Goal: Task Accomplishment & Management: Use online tool/utility

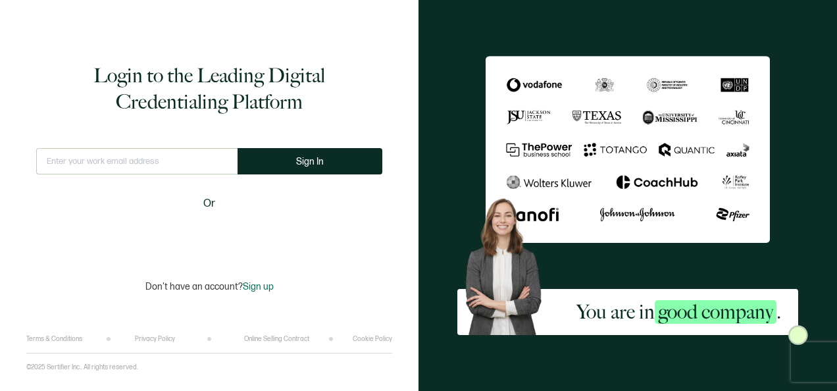
click at [101, 166] on input "text" at bounding box center [136, 161] width 201 height 26
type input "[PERSON_NAME][EMAIL_ADDRESS][PERSON_NAME][DOMAIN_NAME]"
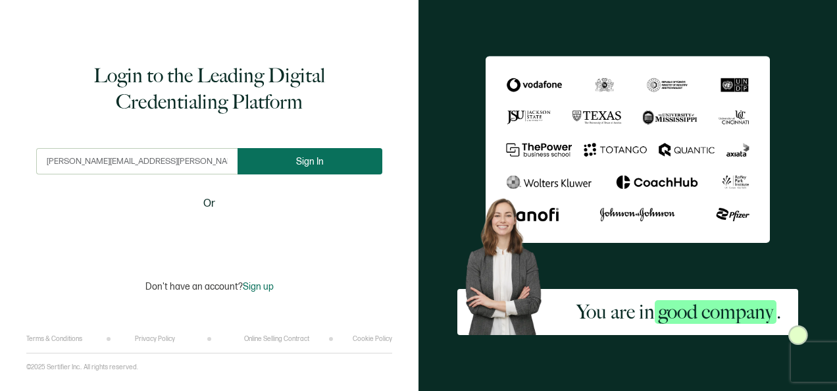
click at [309, 164] on span "Sign In" at bounding box center [310, 162] width 28 height 10
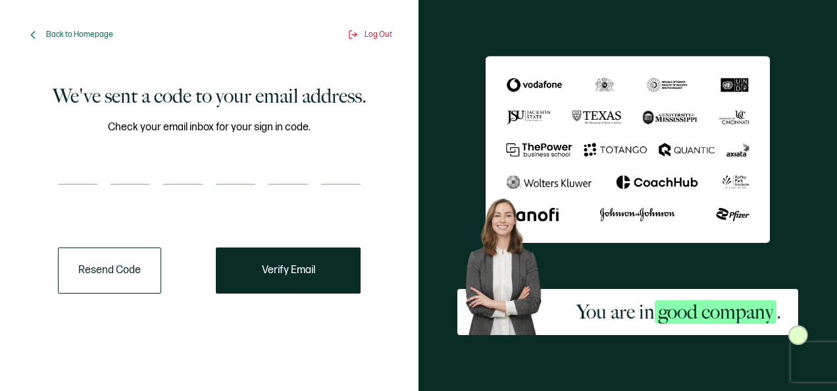
click at [71, 167] on input "number" at bounding box center [77, 172] width 39 height 26
click at [71, 183] on input "number" at bounding box center [77, 172] width 39 height 26
type input "7"
type input "0"
type input "5"
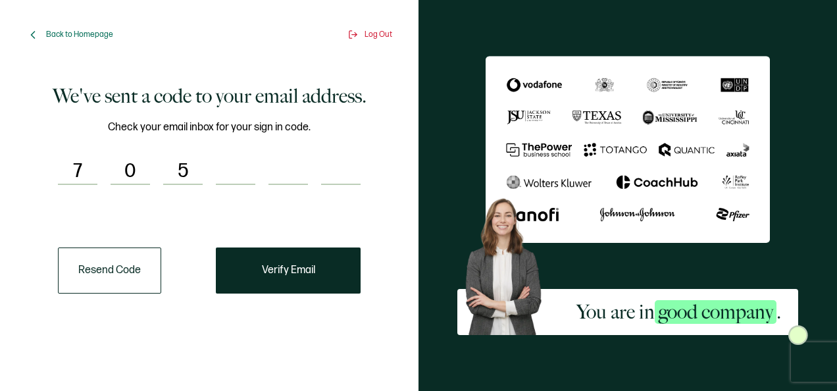
type input "5"
type input "6"
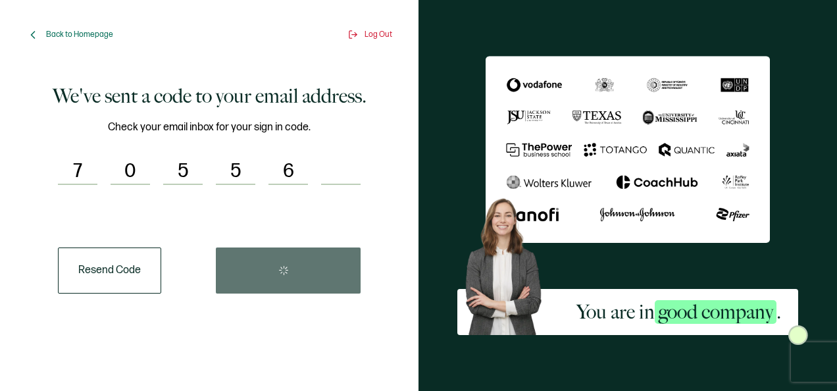
type input "0"
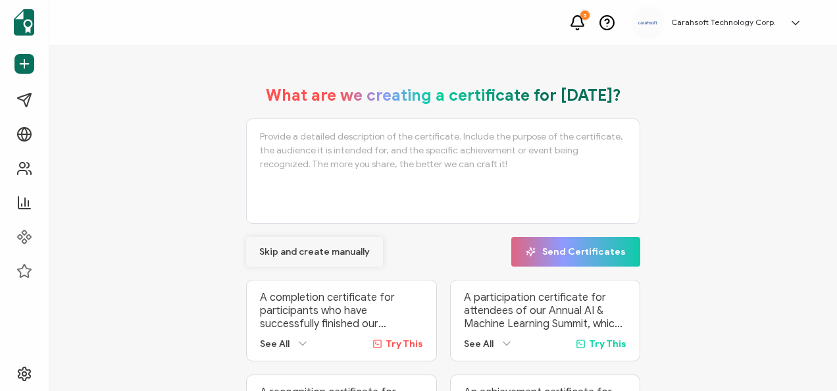
click at [263, 244] on button "Skip and create manually" at bounding box center [314, 252] width 137 height 30
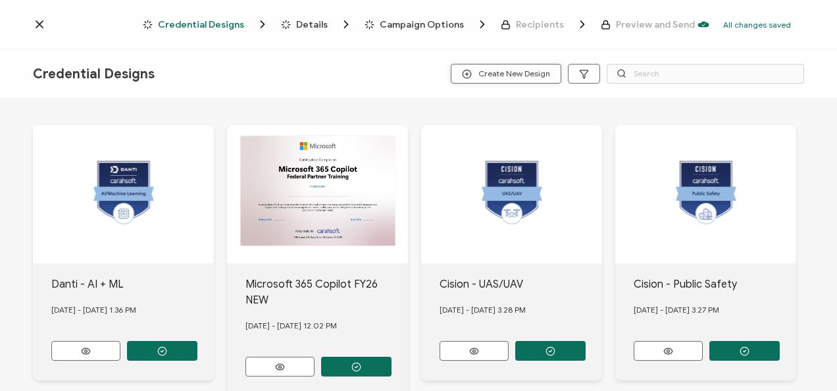
click at [544, 74] on span "Create New Design" at bounding box center [506, 74] width 88 height 10
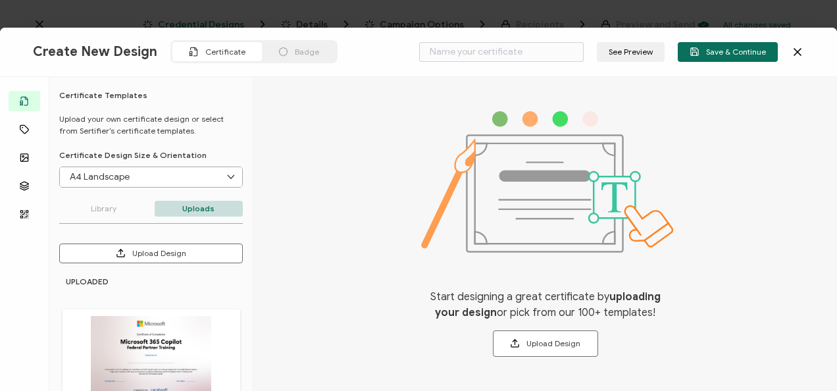
click at [306, 49] on span "Badge" at bounding box center [307, 52] width 24 height 10
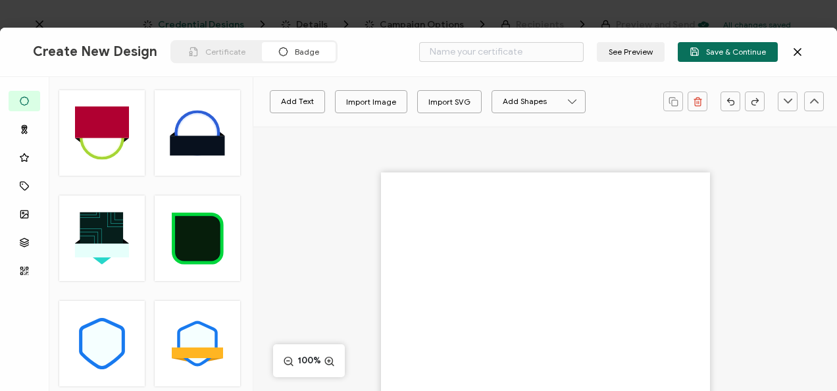
click at [112, 127] on rect at bounding box center [102, 122] width 54 height 32
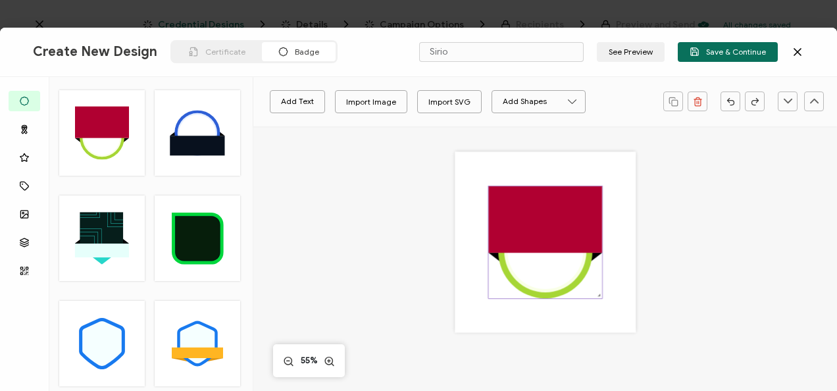
click at [547, 226] on rect at bounding box center [545, 218] width 114 height 66
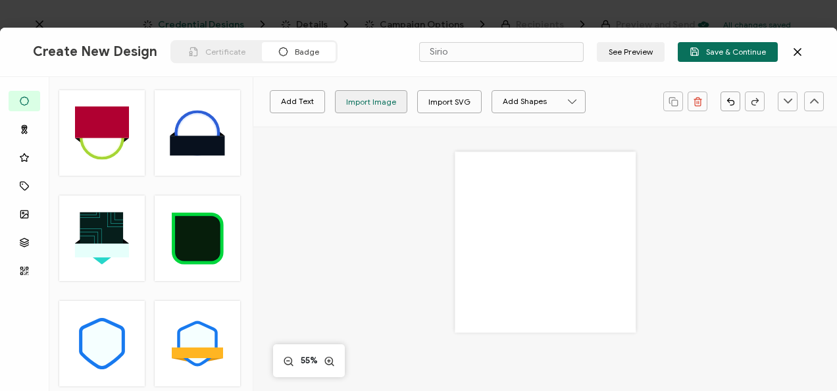
click at [374, 105] on div "Import Image" at bounding box center [371, 101] width 50 height 23
click at [380, 108] on div "Import Image" at bounding box center [371, 101] width 50 height 23
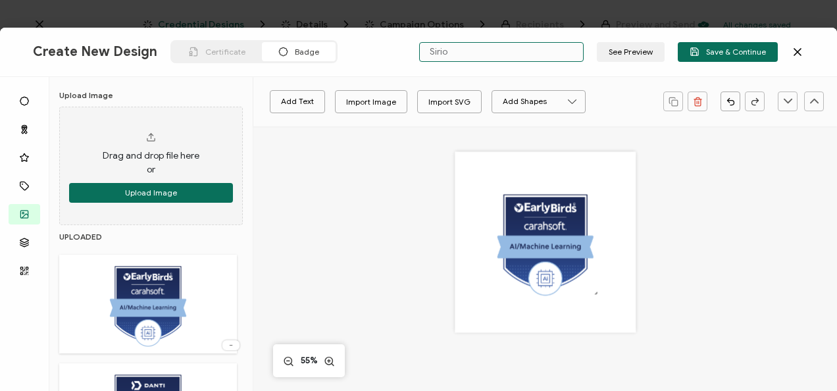
click at [479, 43] on input "Sirio" at bounding box center [501, 52] width 164 height 20
click at [455, 51] on input "Early Birds" at bounding box center [501, 52] width 164 height 20
click at [521, 45] on input "EarlyBirds" at bounding box center [501, 52] width 164 height 20
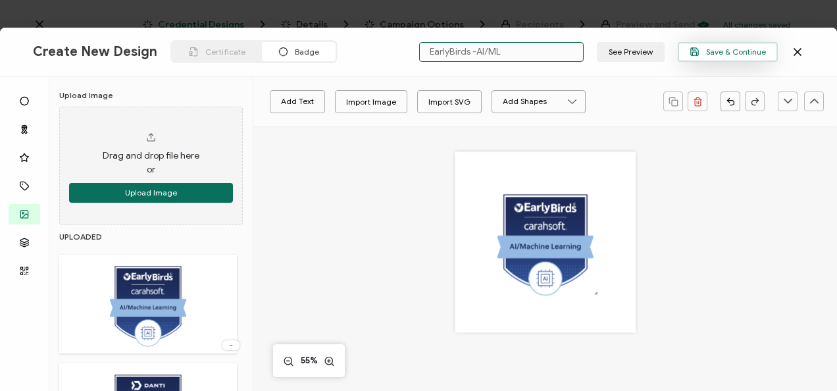
type input "EarlyBirds -AI/ML"
click at [736, 54] on span "Save & Continue" at bounding box center [727, 52] width 76 height 10
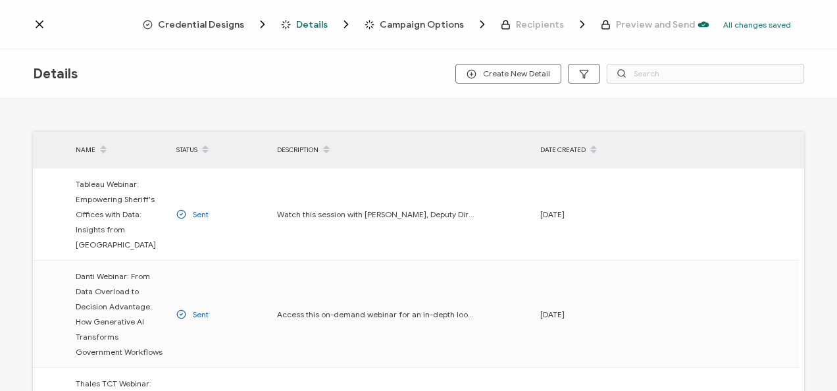
click at [234, 24] on span "Credential Designs" at bounding box center [201, 25] width 86 height 10
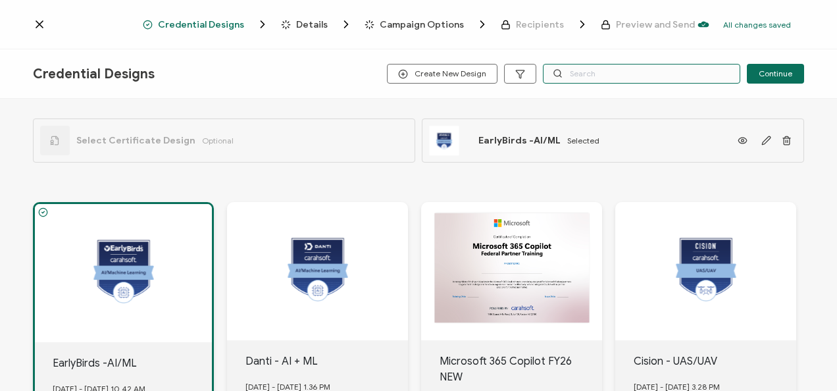
click at [568, 79] on input "text" at bounding box center [641, 74] width 197 height 20
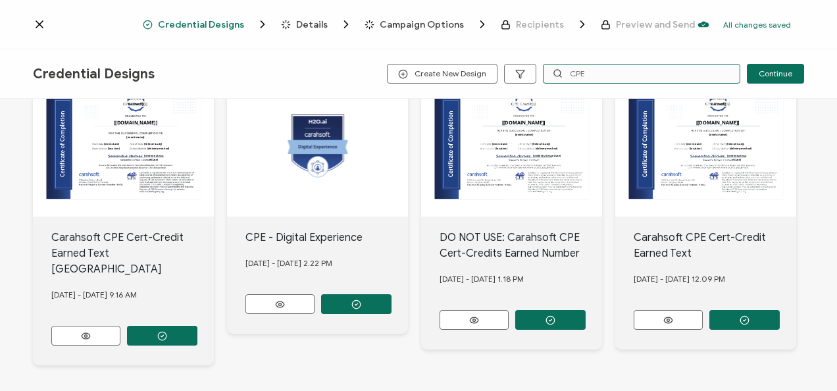
scroll to position [125, 0]
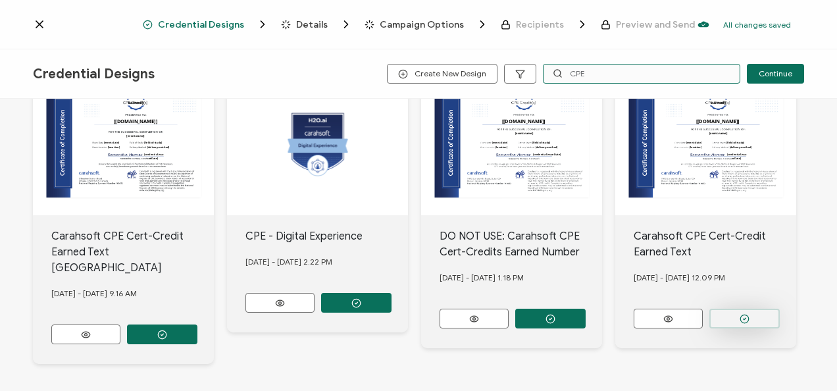
type input "CPE"
click at [197, 324] on button "button" at bounding box center [162, 334] width 70 height 20
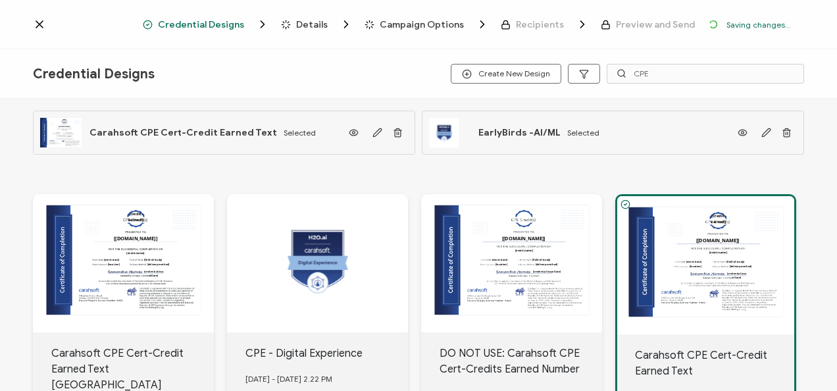
scroll to position [0, 0]
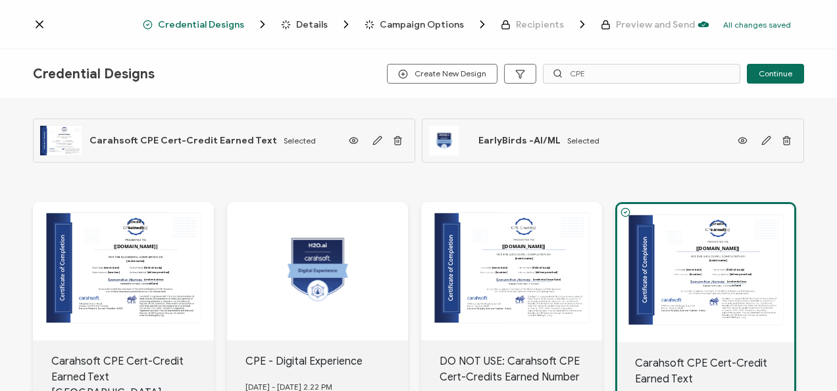
click at [317, 18] on div "Details" at bounding box center [302, 24] width 43 height 13
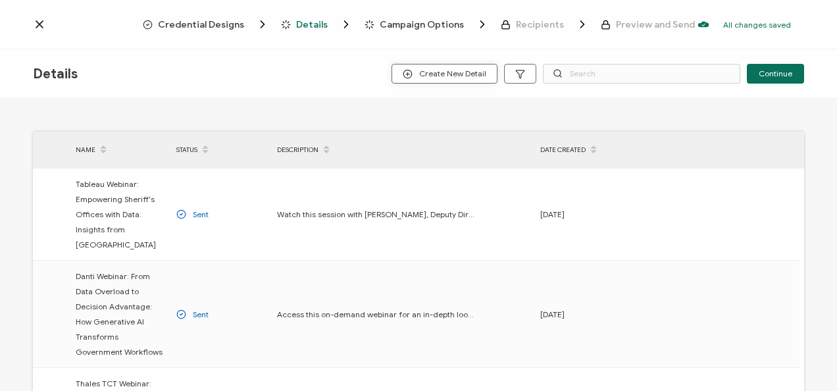
click at [463, 72] on span "Create New Detail" at bounding box center [445, 74] width 84 height 10
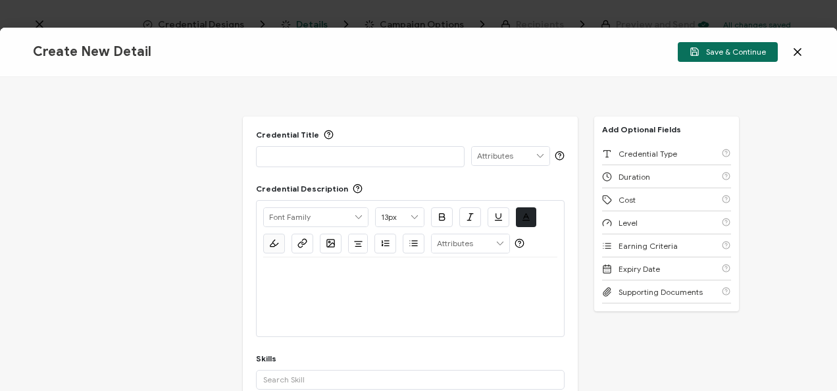
click at [387, 157] on p at bounding box center [360, 155] width 194 height 13
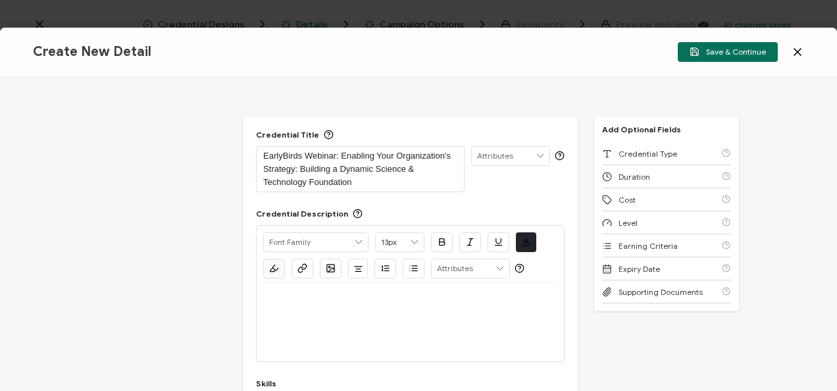
click at [310, 317] on div at bounding box center [410, 321] width 294 height 79
click at [314, 292] on p at bounding box center [410, 298] width 294 height 12
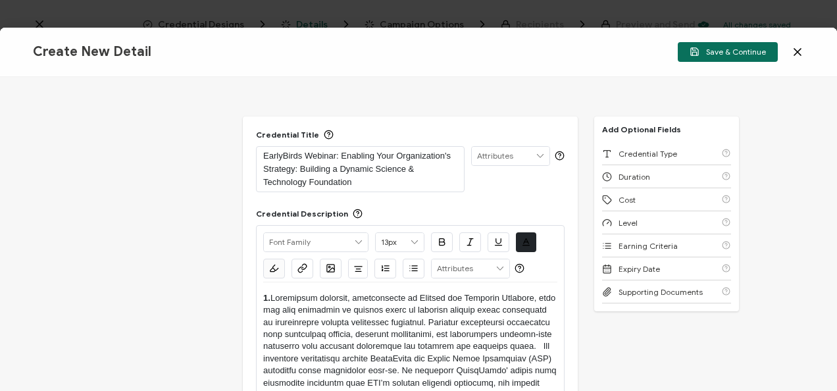
click at [270, 296] on strong "1." at bounding box center [266, 298] width 7 height 10
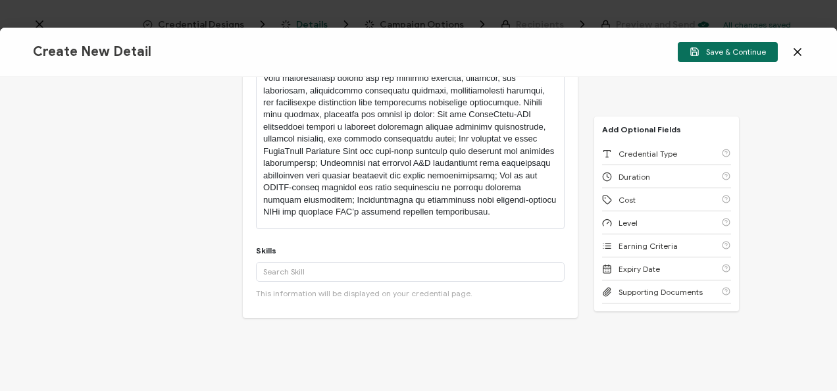
scroll to position [354, 0]
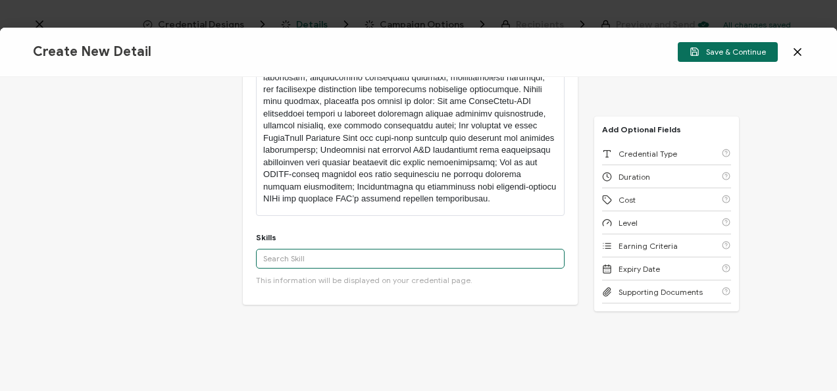
click at [320, 250] on input "text" at bounding box center [410, 259] width 308 height 20
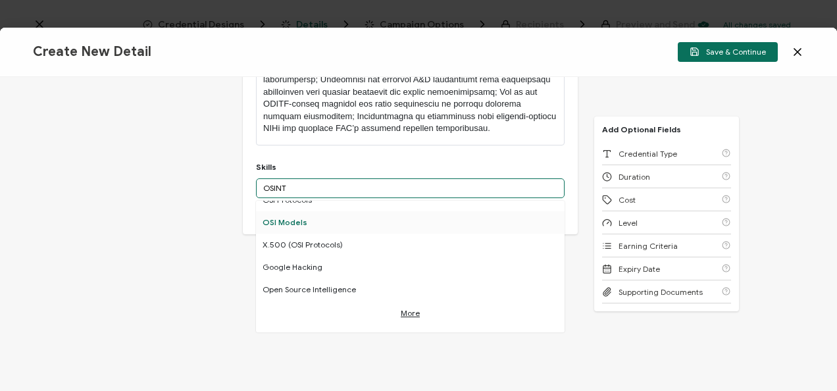
scroll to position [0, 0]
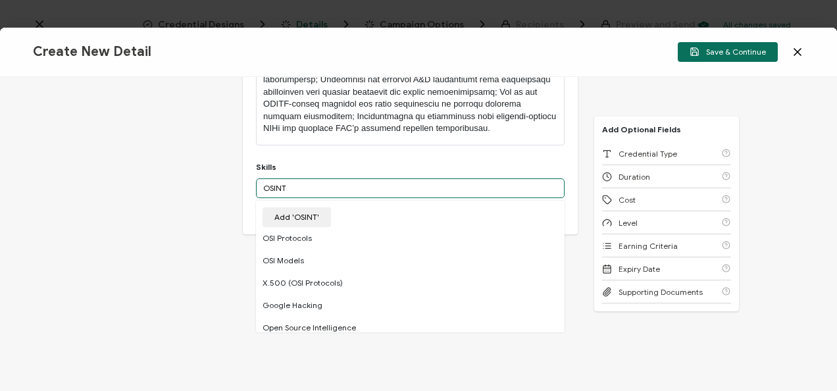
drag, startPoint x: 280, startPoint y: 187, endPoint x: 230, endPoint y: 180, distance: 49.8
click at [230, 180] on div "Credential Title EarlyBirds Webinar: Enabling Your Organization's Strategy: Bui…" at bounding box center [418, 234] width 837 height 314
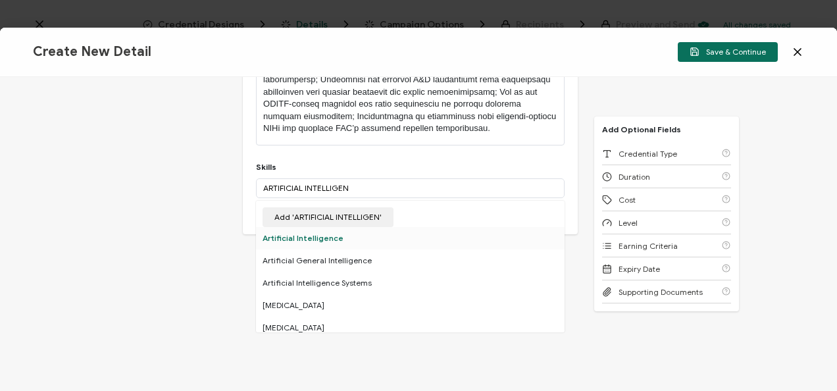
click at [284, 234] on div "Artificial Intelligence" at bounding box center [410, 238] width 308 height 22
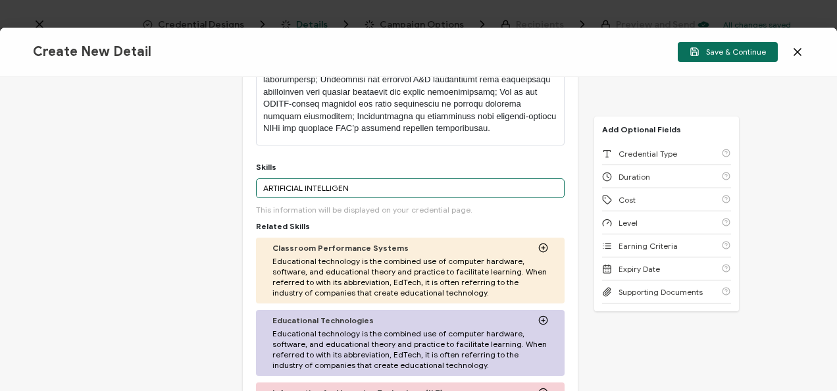
drag, startPoint x: 372, startPoint y: 185, endPoint x: 201, endPoint y: 207, distance: 172.5
click at [201, 207] on div "Credential Title EarlyBirds Webinar: Enabling Your Organization's Strategy: Bui…" at bounding box center [418, 234] width 837 height 314
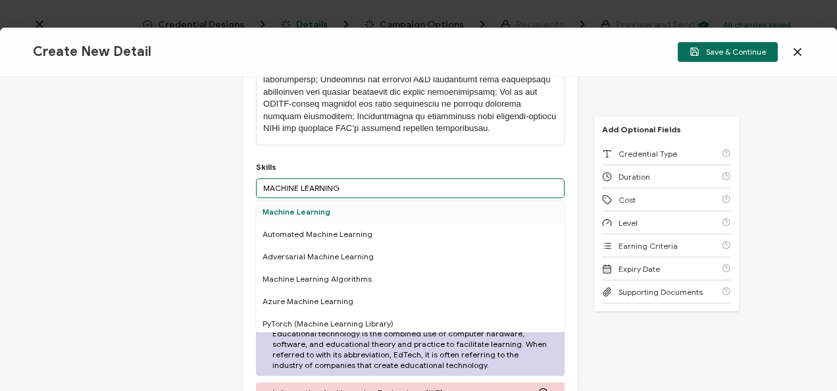
type input "MACHINE LEARNING"
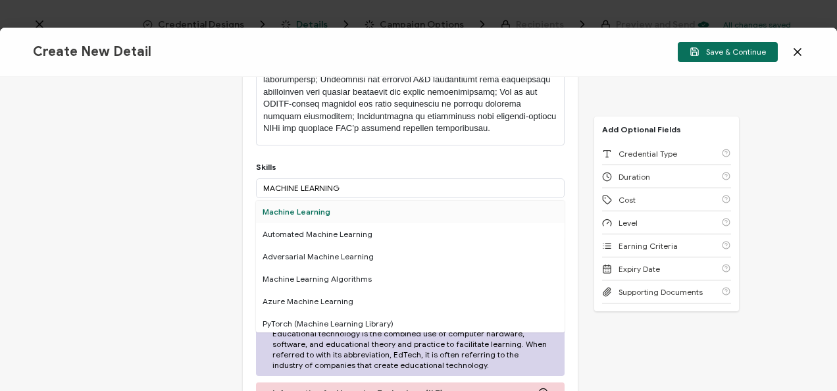
click at [279, 212] on div "Machine Learning" at bounding box center [410, 212] width 308 height 22
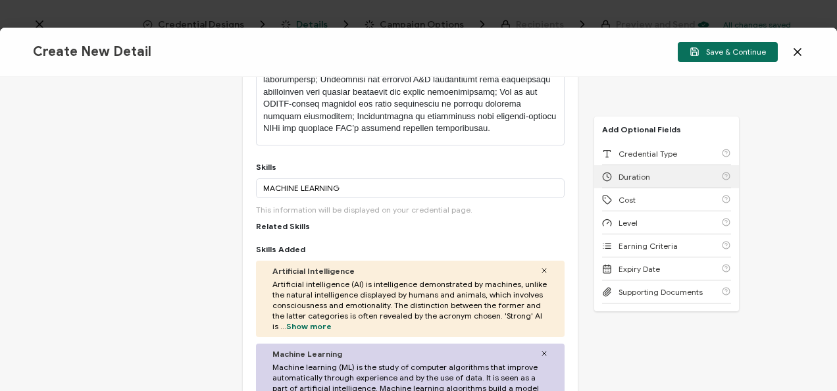
click at [626, 166] on div "Duration" at bounding box center [666, 176] width 129 height 23
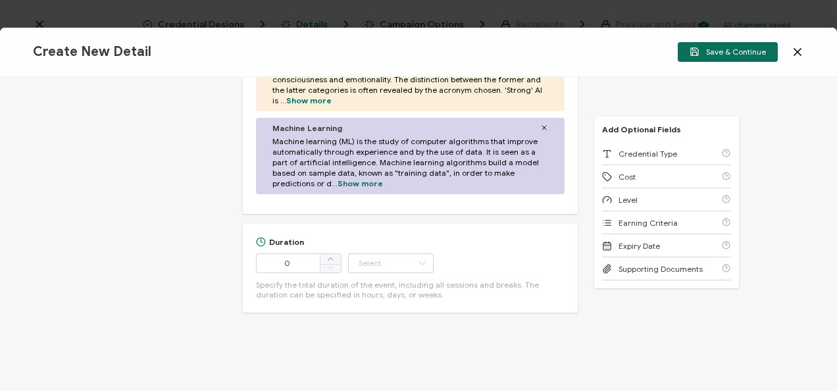
scroll to position [847, 0]
click at [293, 260] on input "0" at bounding box center [299, 263] width 86 height 20
type input "50"
click at [369, 263] on input "text" at bounding box center [391, 263] width 86 height 20
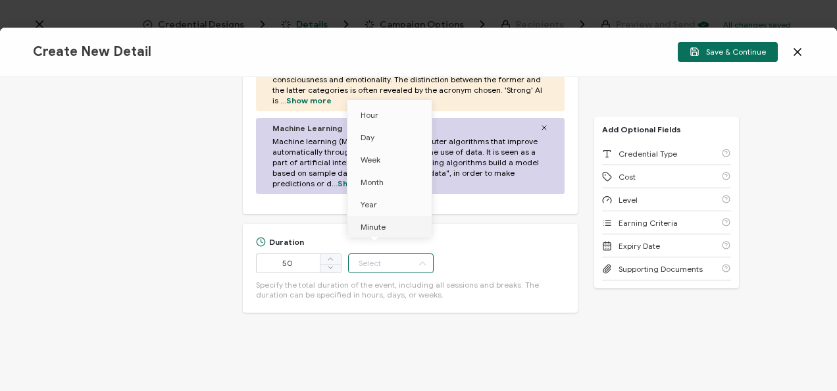
click at [380, 230] on span "Minute" at bounding box center [372, 227] width 25 height 10
type input "Minute"
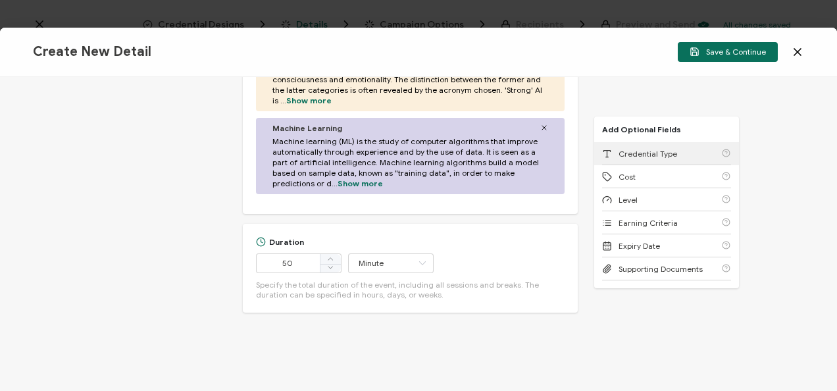
click at [633, 155] on span "Credential Type" at bounding box center [647, 154] width 59 height 10
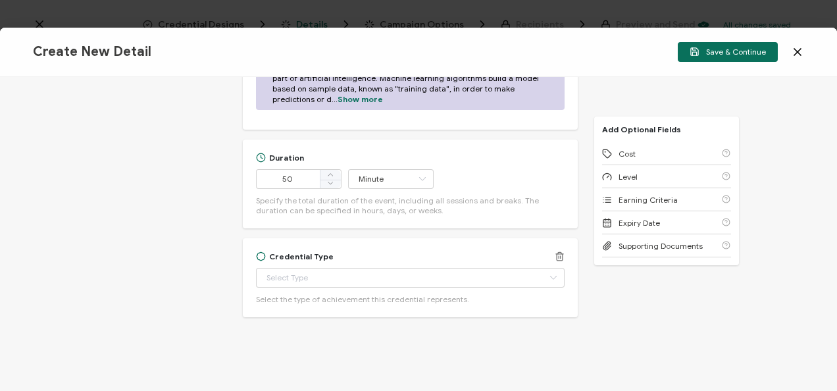
scroll to position [935, 0]
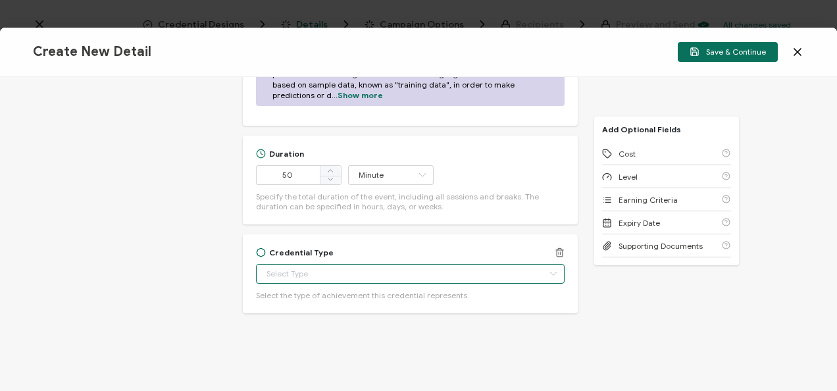
click at [328, 277] on input "text" at bounding box center [410, 274] width 308 height 20
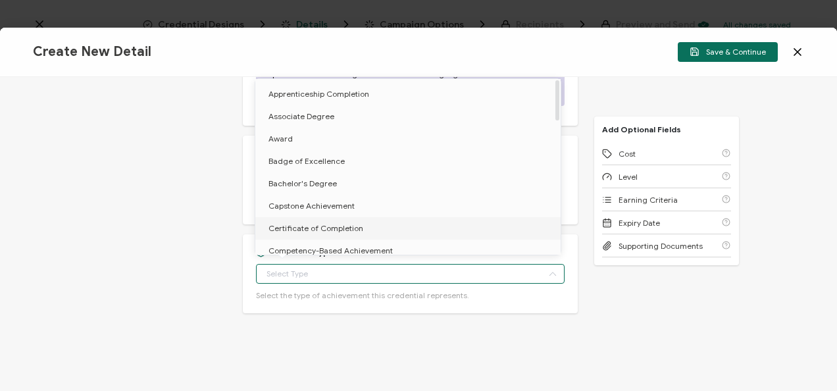
click at [324, 225] on span "Certificate of Completion" at bounding box center [315, 228] width 95 height 10
type input "Certificate of Completion"
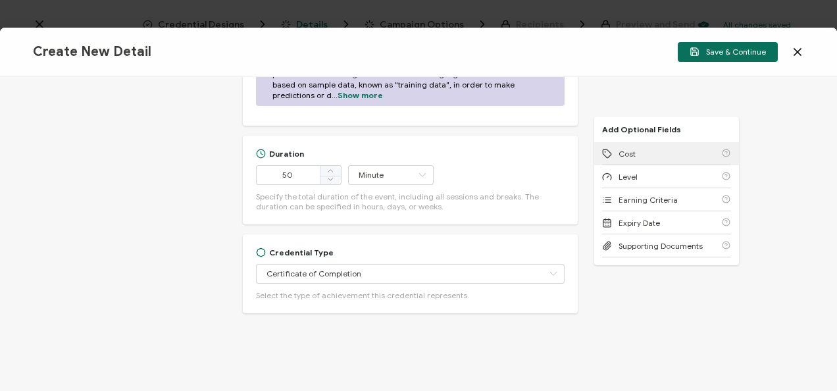
click at [637, 155] on div "Cost" at bounding box center [666, 153] width 129 height 23
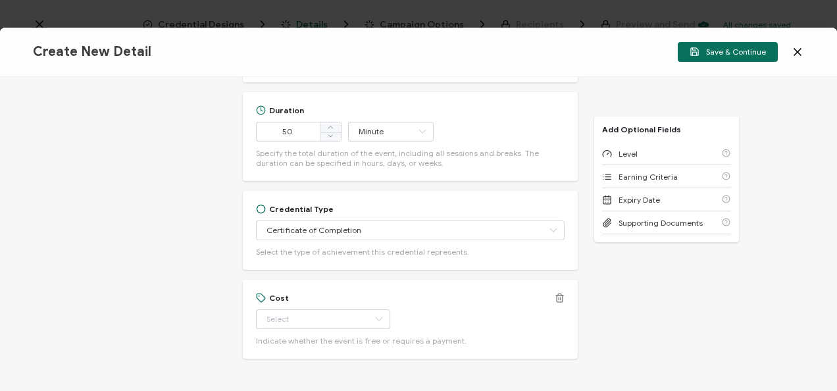
scroll to position [1025, 0]
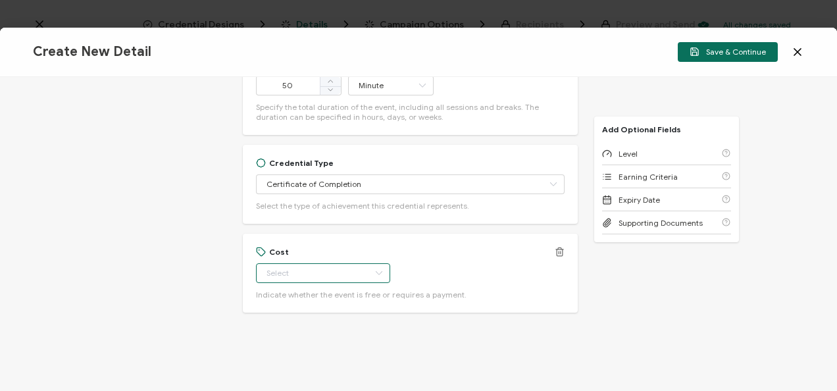
click at [303, 272] on input "text" at bounding box center [323, 273] width 134 height 20
click at [303, 310] on li "Free" at bounding box center [316, 305] width 123 height 22
type input "Free"
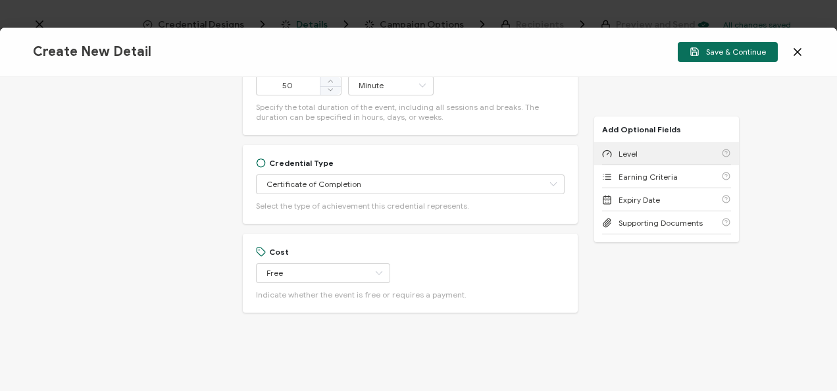
click at [618, 157] on span "Level" at bounding box center [627, 154] width 19 height 10
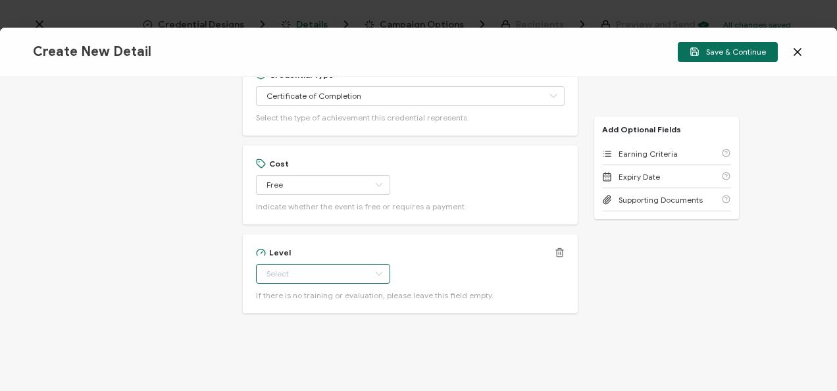
click at [327, 264] on input "text" at bounding box center [323, 274] width 134 height 20
click at [307, 145] on li "Beginner" at bounding box center [316, 148] width 123 height 22
type input "Beginner"
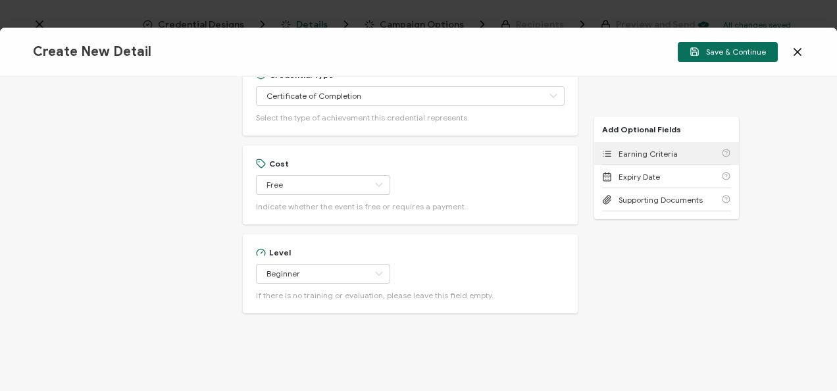
click at [630, 154] on span "Earning Criteria" at bounding box center [647, 154] width 59 height 10
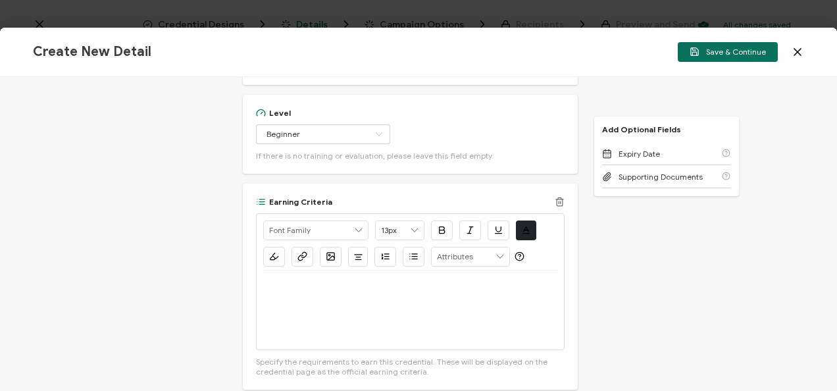
scroll to position [1329, 0]
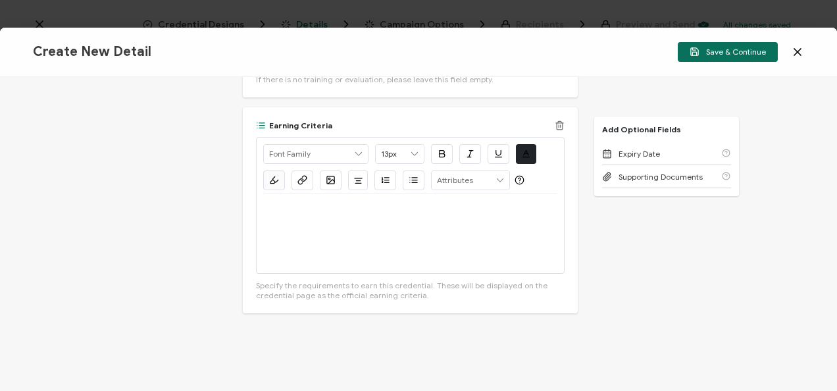
click at [410, 238] on div at bounding box center [410, 233] width 294 height 79
drag, startPoint x: 442, startPoint y: 221, endPoint x: 204, endPoint y: 193, distance: 239.7
click at [204, 193] on div "Credential Title EarlyBirds Webinar: Enabling Your Organization's Strategy: Bui…" at bounding box center [418, 234] width 837 height 314
click at [301, 182] on icon "button" at bounding box center [302, 180] width 10 height 10
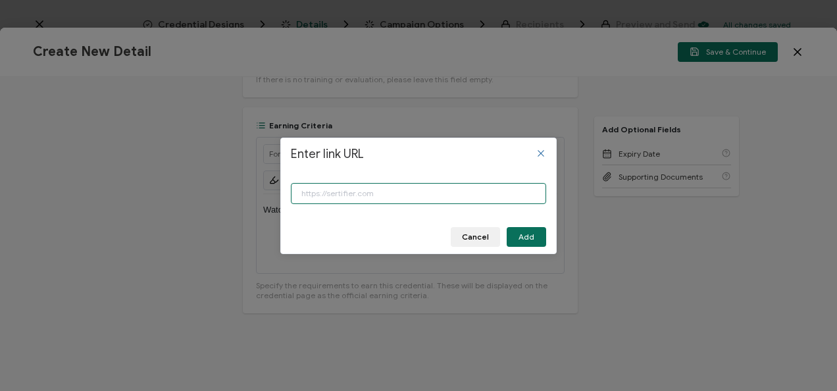
paste input "[URL][DOMAIN_NAME]"
type input "[URL][DOMAIN_NAME]"
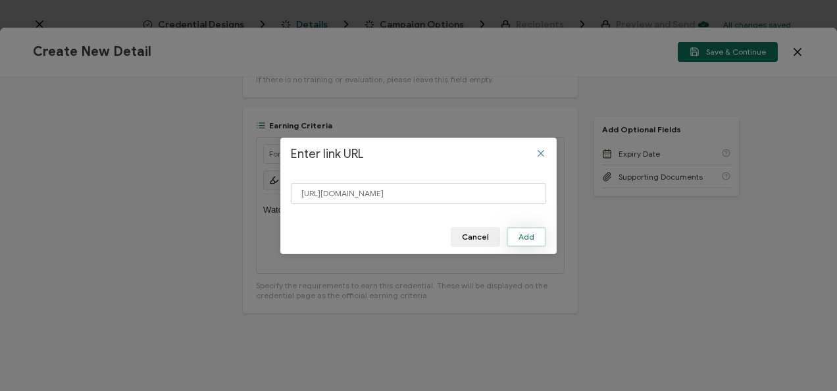
click at [520, 243] on button "Add" at bounding box center [525, 237] width 39 height 20
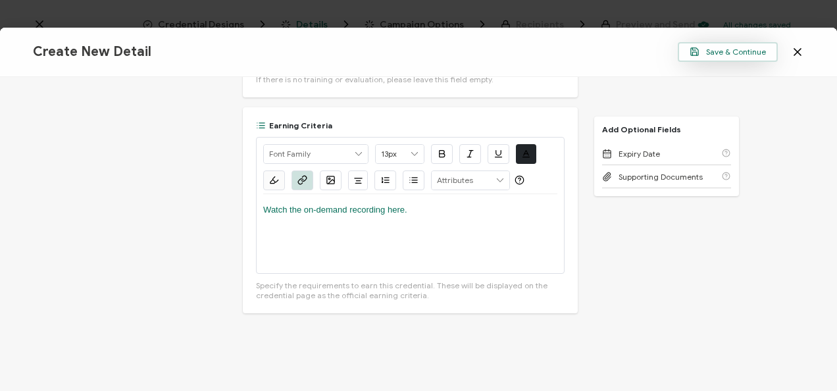
click at [699, 50] on icon "button" at bounding box center [694, 52] width 10 height 10
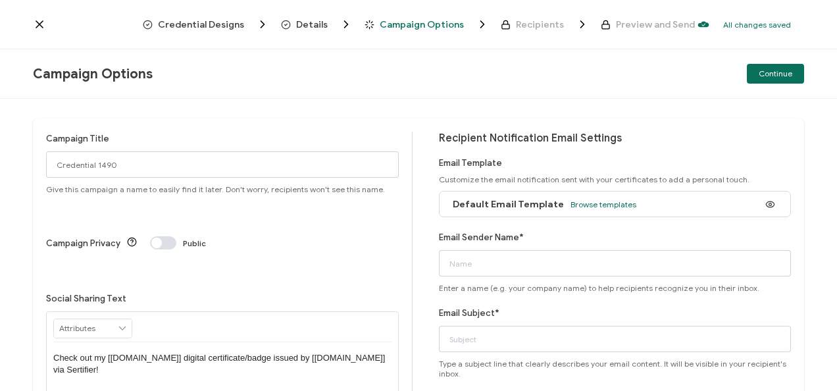
click at [573, 209] on div "Default Email Template Browse templates" at bounding box center [541, 204] width 190 height 30
click at [570, 207] on span "Browse templates" at bounding box center [603, 204] width 66 height 10
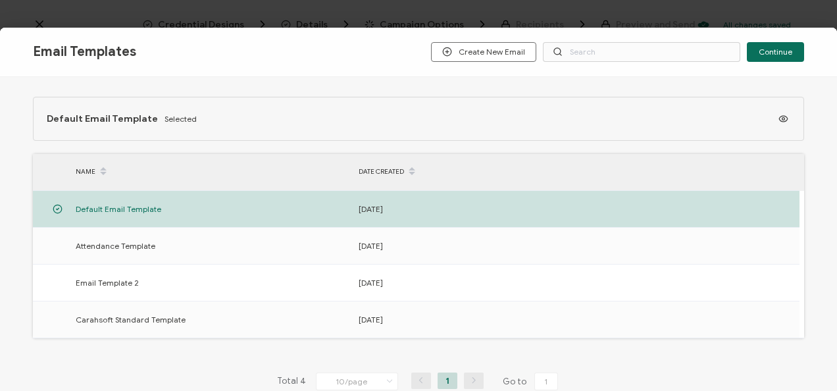
scroll to position [14, 0]
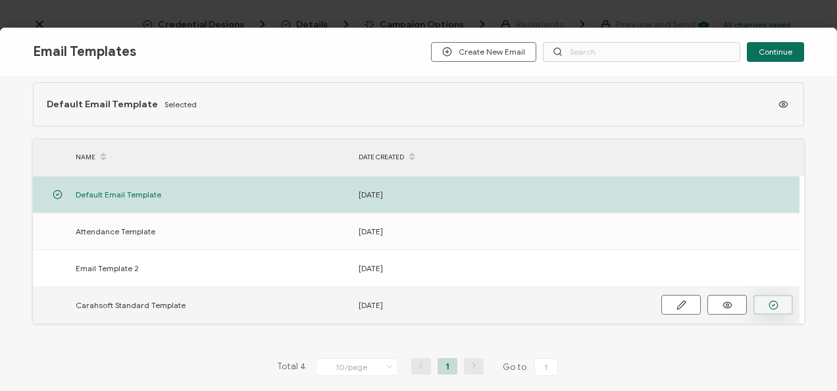
click at [0, 0] on button "button" at bounding box center [0, 0] width 0 height 0
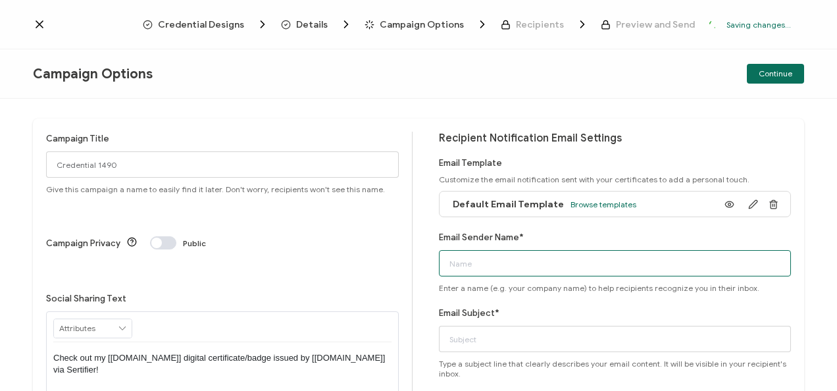
click at [509, 268] on input "Email Sender Name*" at bounding box center [615, 263] width 353 height 26
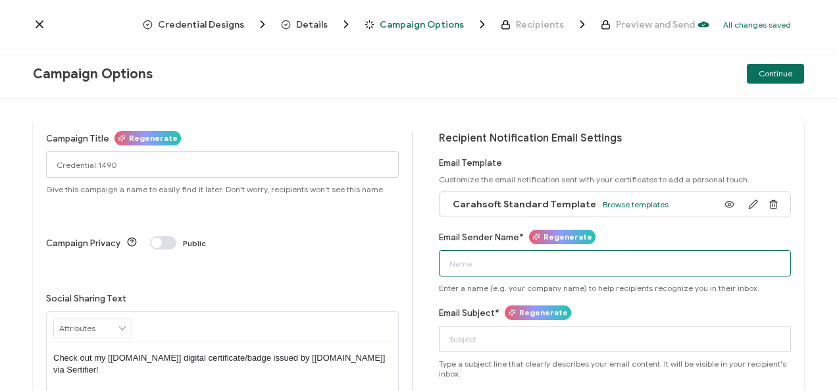
click at [509, 268] on input "Email Sender Name*" at bounding box center [615, 263] width 353 height 26
type input "c"
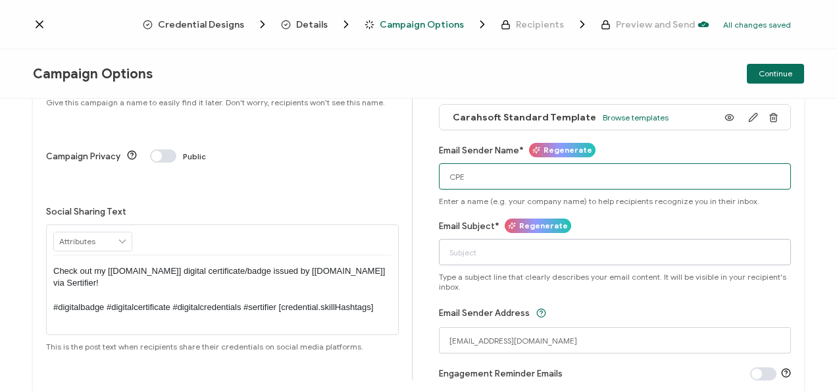
type input "CPE"
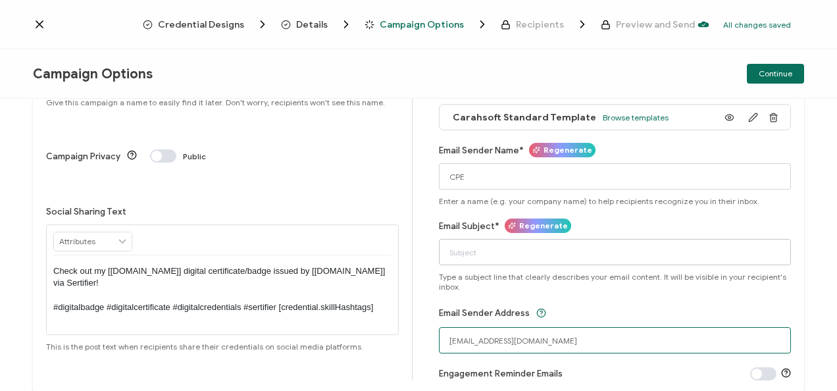
click at [481, 343] on input "[EMAIL_ADDRESS][DOMAIN_NAME]" at bounding box center [615, 340] width 353 height 26
click at [509, 341] on input "[EMAIL_ADDRESS][DOMAIN_NAME]" at bounding box center [615, 340] width 353 height 26
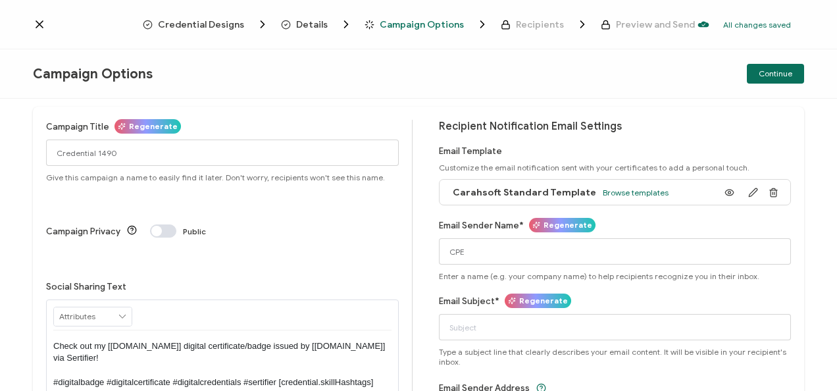
scroll to position [0, 0]
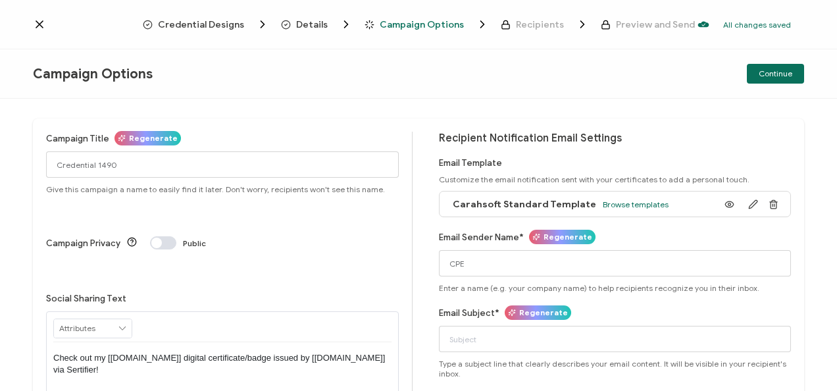
type input "[EMAIL_ADDRESS][DOMAIN_NAME]"
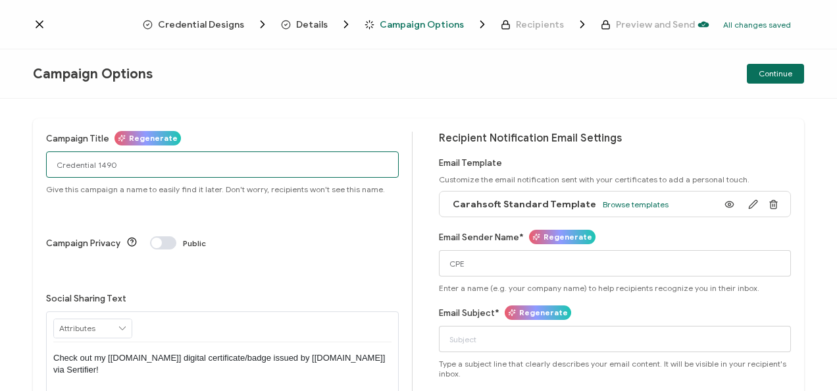
click at [178, 172] on input "Credential 1490" at bounding box center [222, 164] width 353 height 26
paste input "4-29-25_66107 EarlyBirds Webinar"
type input "4-29-25_66107 EarlyBirds Webinar"
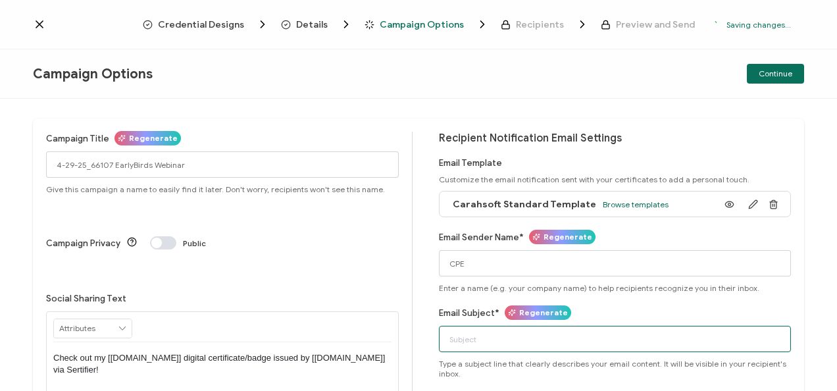
click at [497, 339] on input "Email Subject*" at bounding box center [615, 339] width 353 height 26
paste input "4-29-25_66107 EarlyBirds Webinar"
type input "4-29-25_66107 EarlyBirds Webinar"
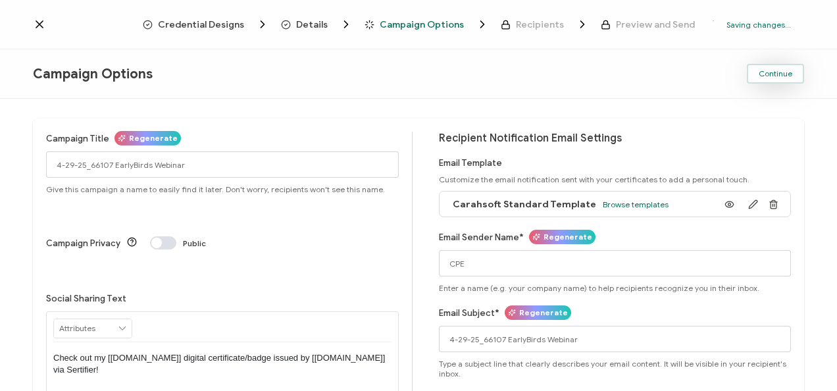
click at [781, 83] on button "Continue" at bounding box center [775, 74] width 57 height 20
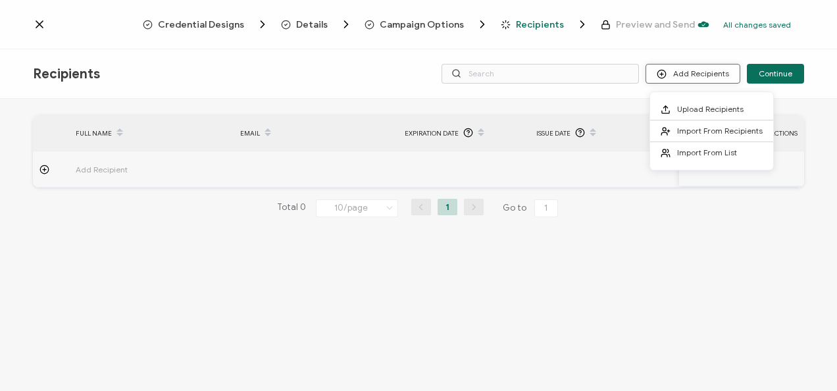
click at [709, 76] on button "Add Recipients" at bounding box center [692, 74] width 95 height 20
click at [700, 104] on span "Upload Recipients" at bounding box center [710, 109] width 66 height 10
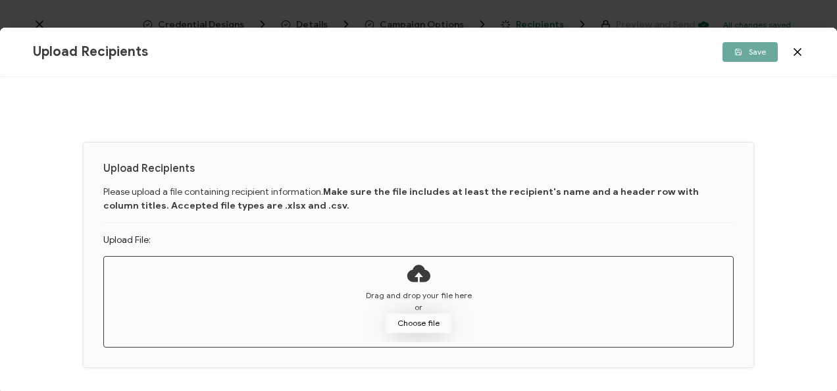
click at [422, 324] on button "Choose file" at bounding box center [418, 323] width 66 height 20
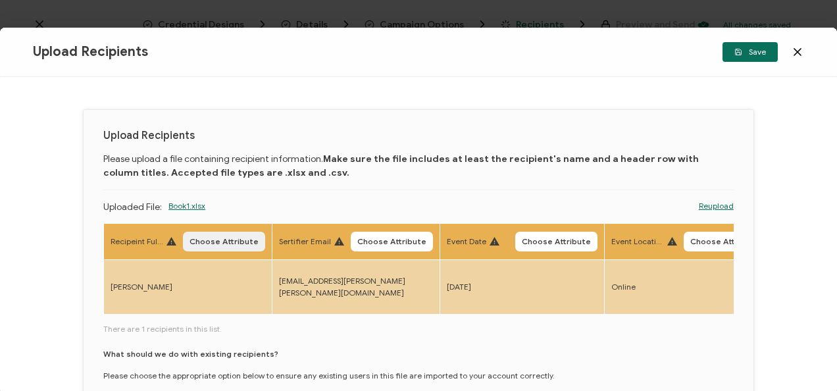
click at [239, 239] on span "Choose Attribute" at bounding box center [223, 241] width 69 height 8
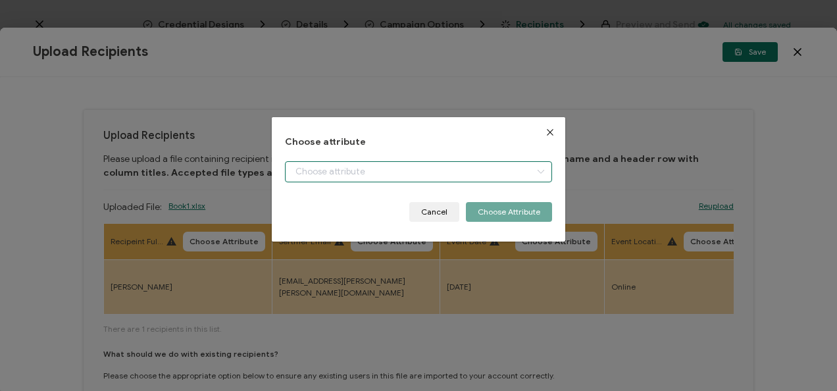
click at [366, 180] on input "dialog" at bounding box center [418, 171] width 266 height 21
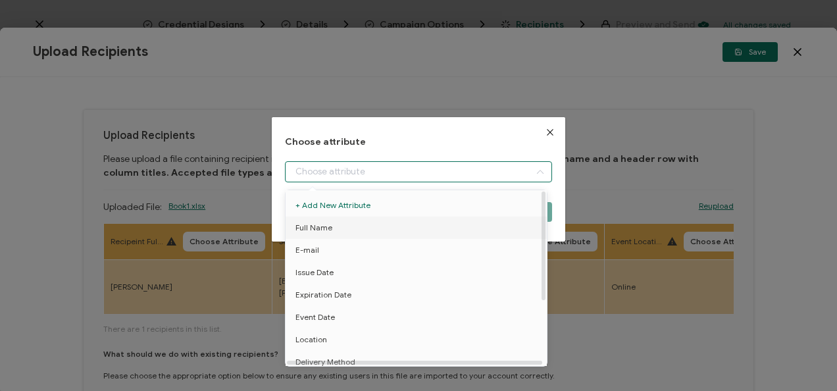
click at [358, 222] on li "Full Name" at bounding box center [418, 227] width 272 height 22
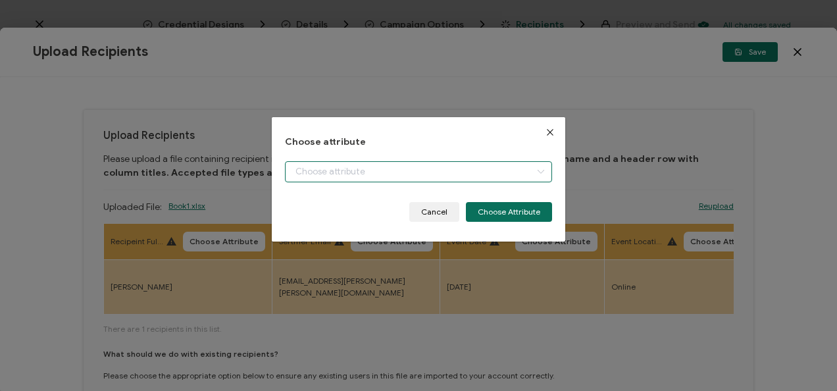
type input "Full Name"
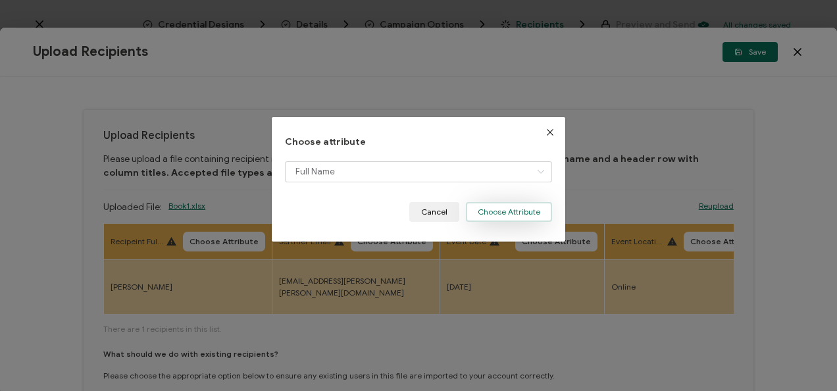
click at [474, 210] on button "Choose Attribute" at bounding box center [509, 212] width 86 height 20
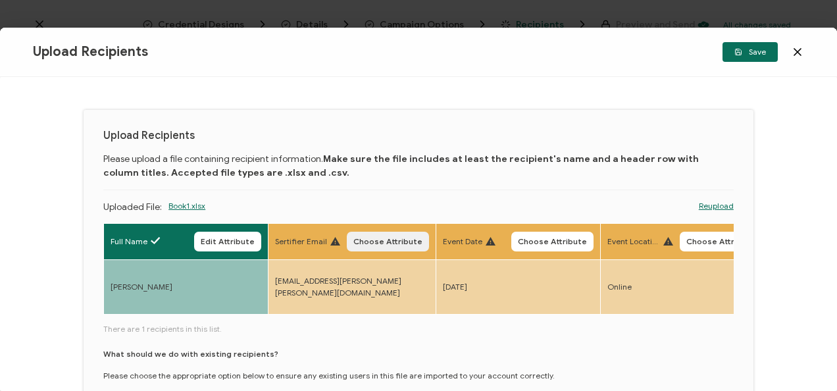
click at [397, 246] on button "Choose Attribute" at bounding box center [388, 242] width 82 height 20
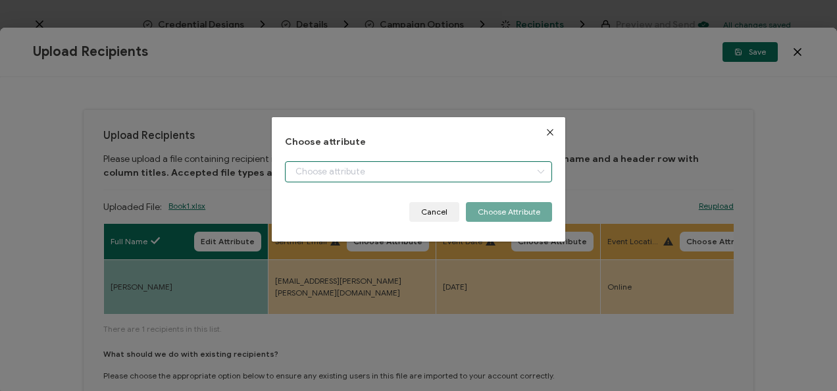
click at [342, 166] on input "dialog" at bounding box center [418, 171] width 266 height 21
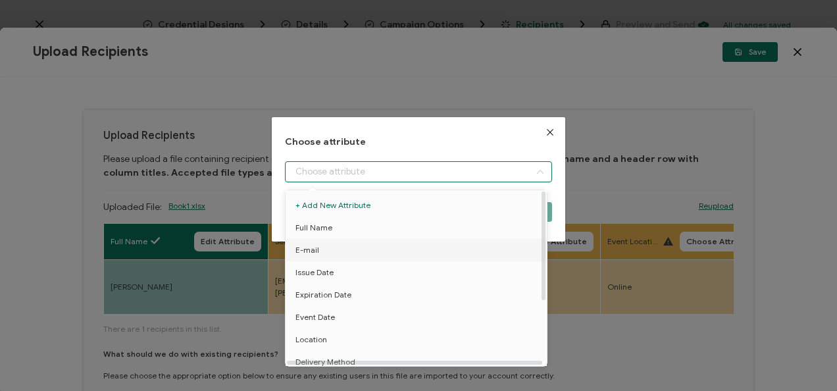
click at [327, 246] on li "E-mail" at bounding box center [418, 250] width 272 height 22
type input "E-mail"
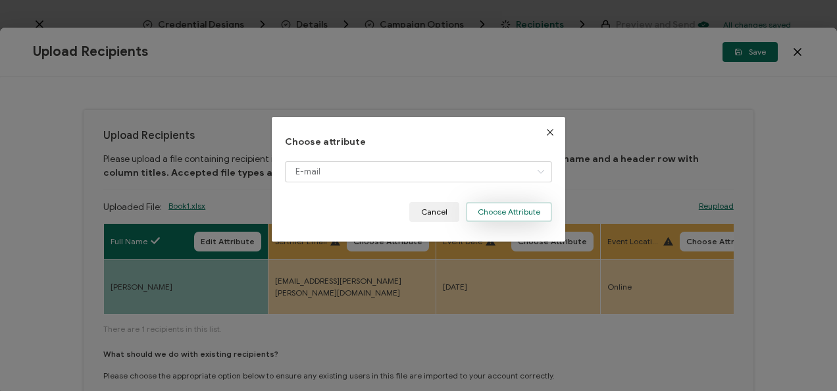
click at [497, 217] on button "Choose Attribute" at bounding box center [509, 212] width 86 height 20
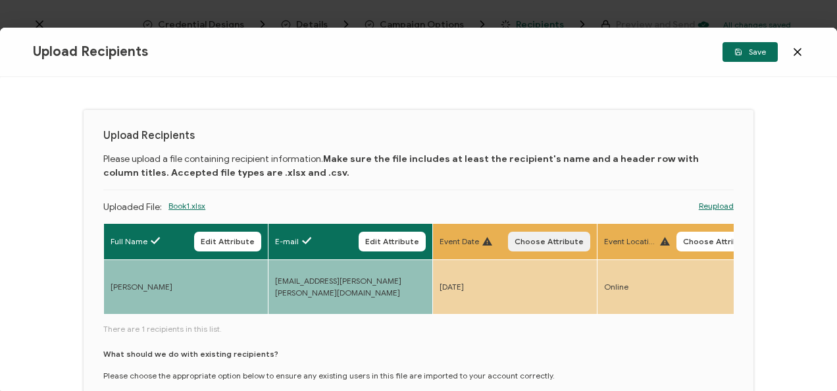
click at [541, 243] on span "Choose Attribute" at bounding box center [548, 241] width 69 height 8
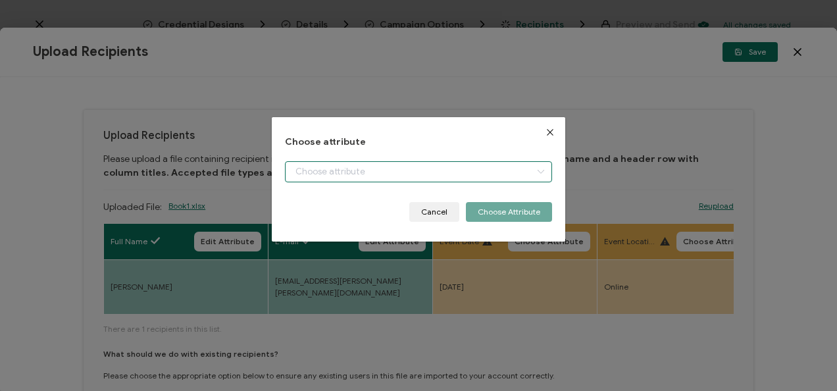
click at [461, 174] on input "dialog" at bounding box center [418, 171] width 266 height 21
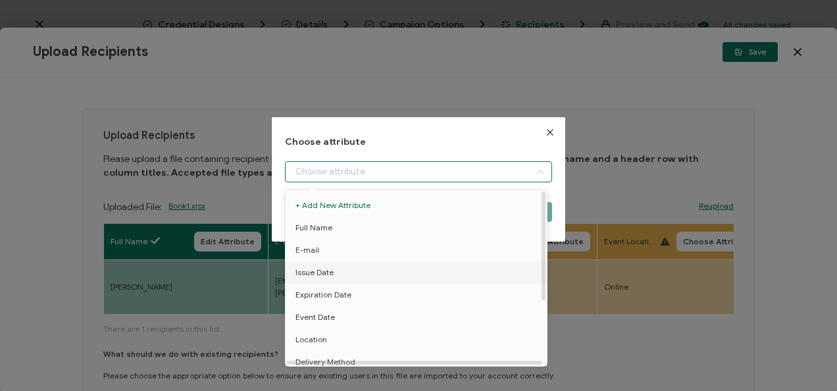
click at [383, 270] on li "Issue Date" at bounding box center [418, 272] width 272 height 22
type input "Issue Date"
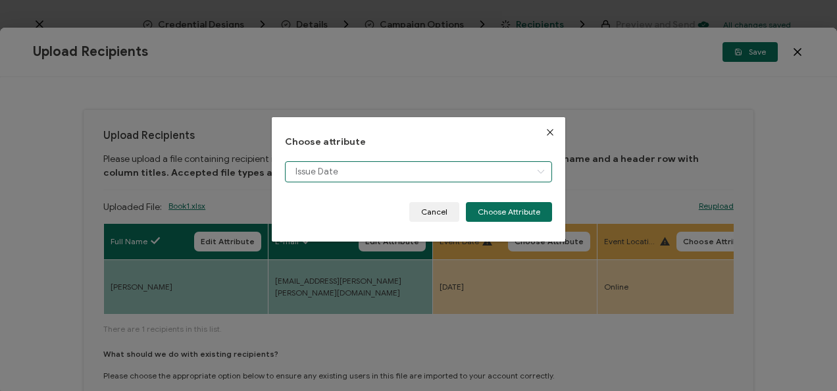
click at [478, 178] on input "Issue Date" at bounding box center [418, 171] width 266 height 21
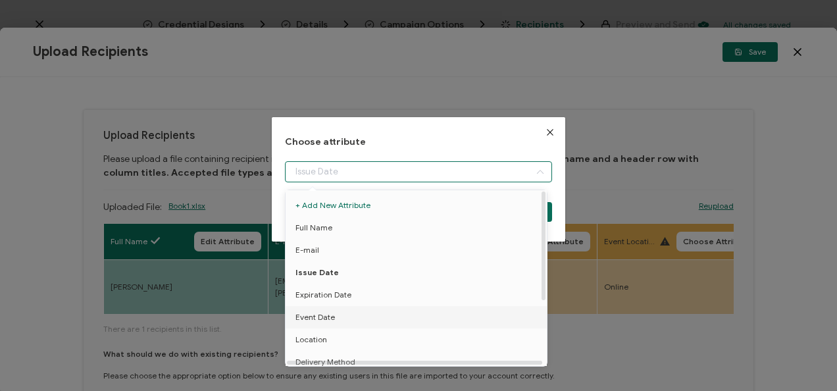
click at [346, 318] on li "Event Date" at bounding box center [418, 317] width 272 height 22
type input "Event Date"
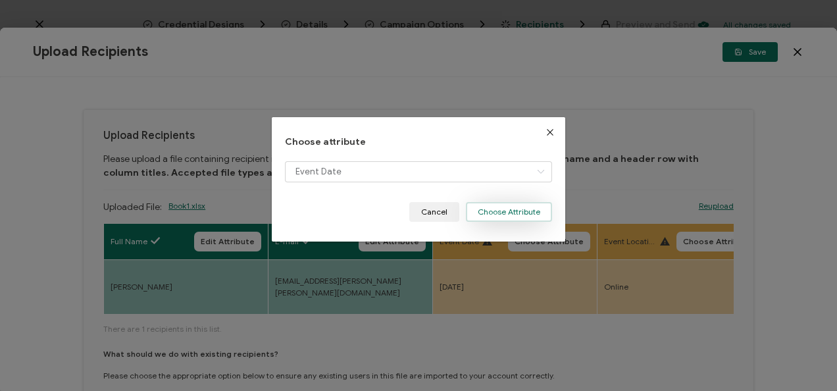
click at [511, 216] on button "Choose Attribute" at bounding box center [509, 212] width 86 height 20
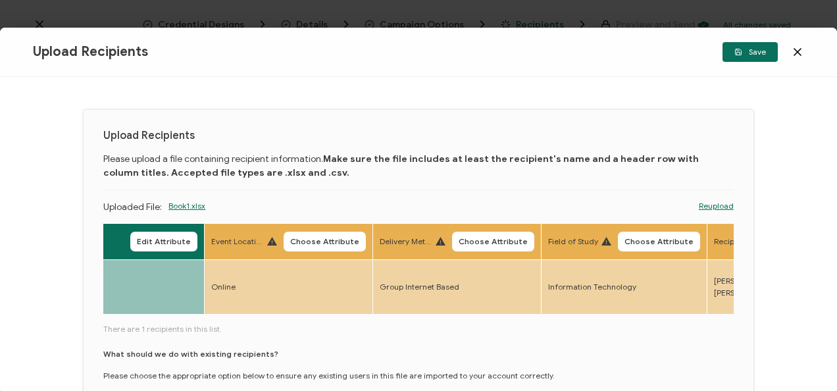
scroll to position [0, 407]
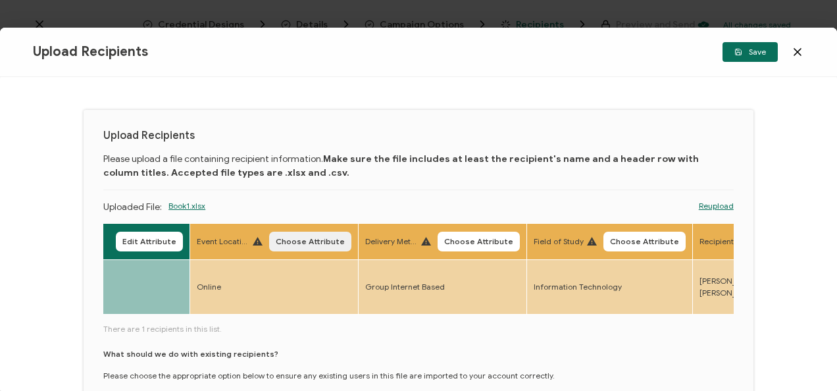
click at [318, 239] on span "Choose Attribute" at bounding box center [310, 241] width 69 height 8
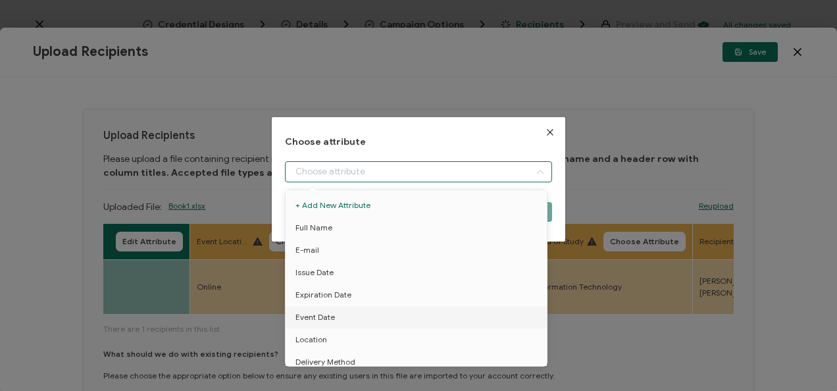
click at [377, 166] on input "dialog" at bounding box center [418, 171] width 266 height 21
click at [338, 337] on li "Location" at bounding box center [418, 339] width 272 height 22
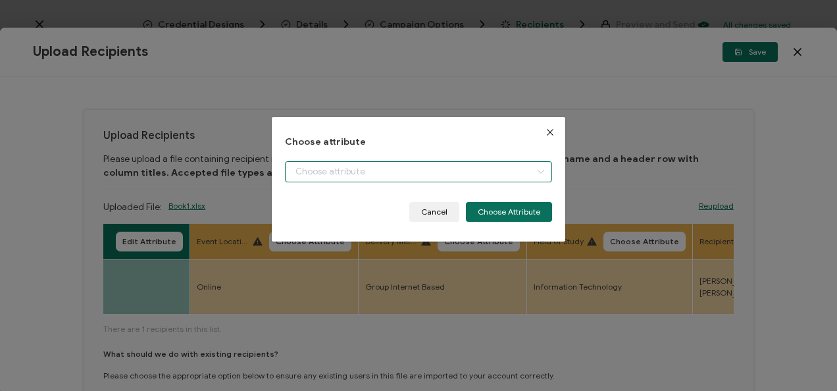
type input "Location"
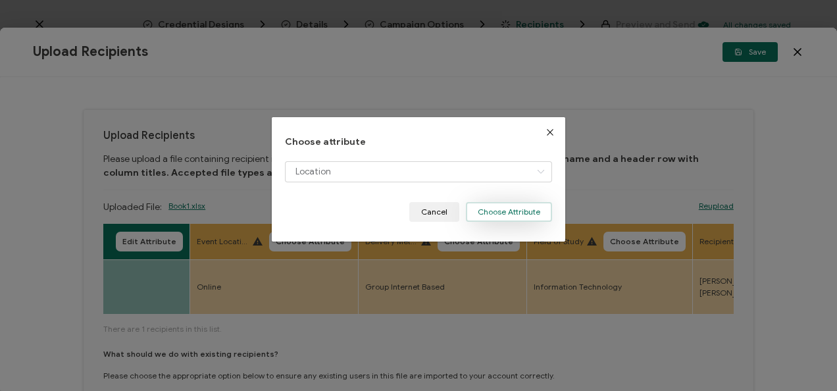
click at [521, 214] on button "Choose Attribute" at bounding box center [509, 212] width 86 height 20
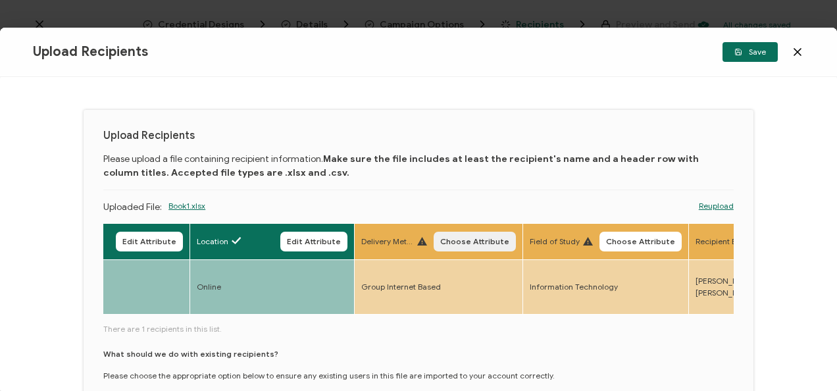
click at [475, 243] on span "Choose Attribute" at bounding box center [474, 241] width 69 height 8
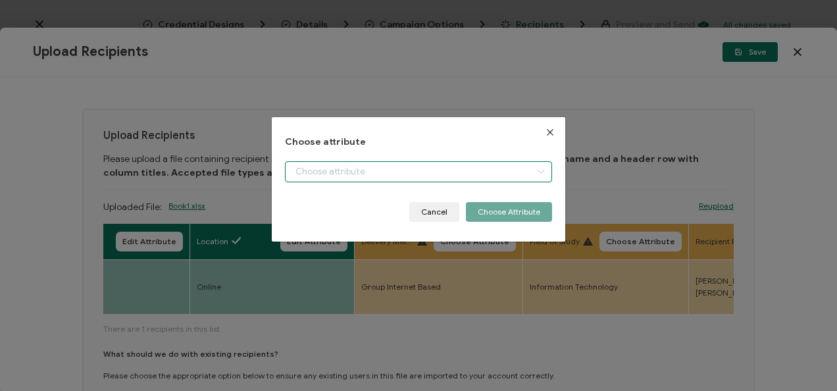
click at [426, 171] on input "dialog" at bounding box center [418, 171] width 266 height 21
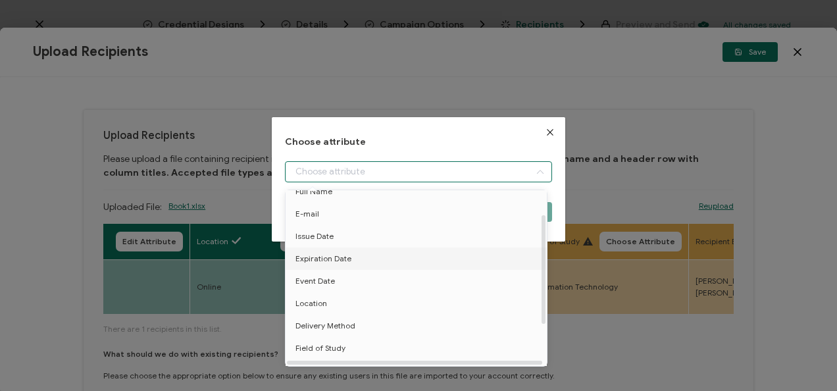
scroll to position [37, 0]
click at [362, 322] on li "Delivery Method" at bounding box center [418, 324] width 272 height 22
type input "Delivery Method"
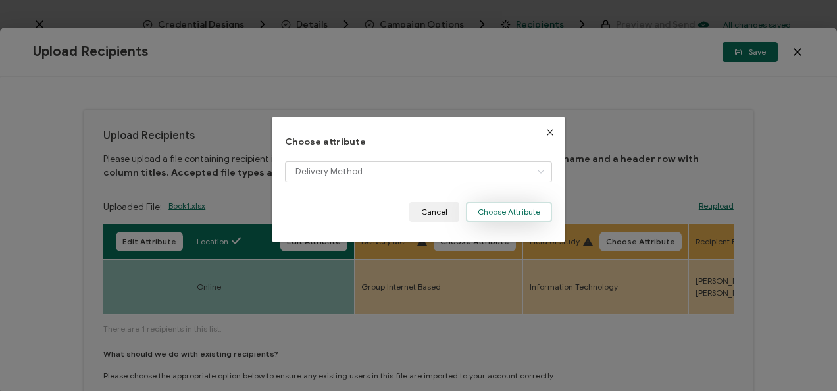
click at [481, 210] on button "Choose Attribute" at bounding box center [509, 212] width 86 height 20
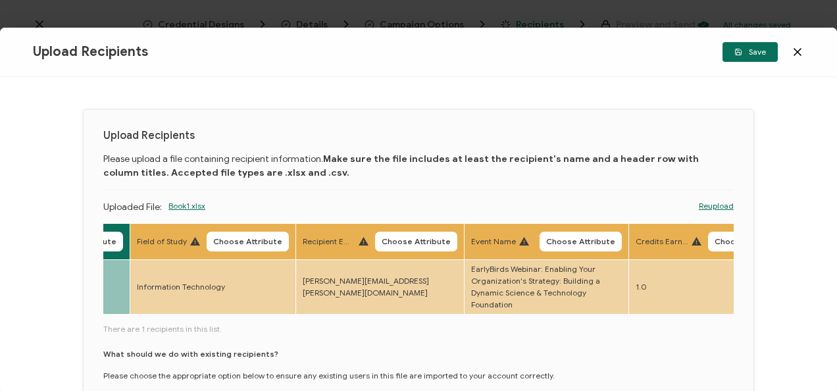
scroll to position [0, 797]
click at [244, 241] on span "Choose Attribute" at bounding box center [246, 241] width 69 height 8
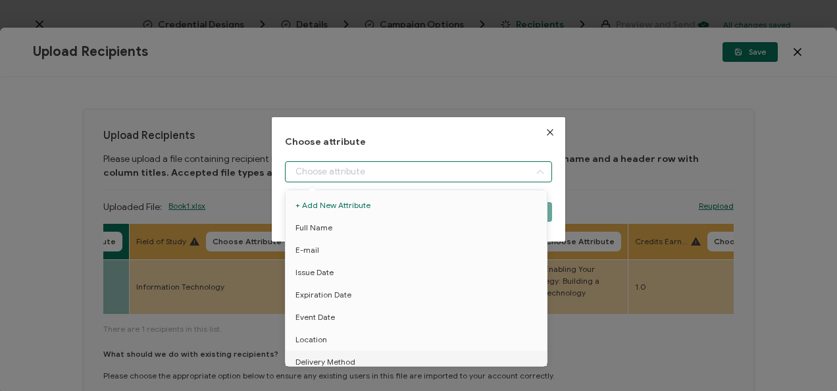
click at [339, 170] on input "dialog" at bounding box center [418, 171] width 266 height 21
click at [331, 343] on span "Field of Study" at bounding box center [320, 341] width 50 height 22
type input "Field of Study"
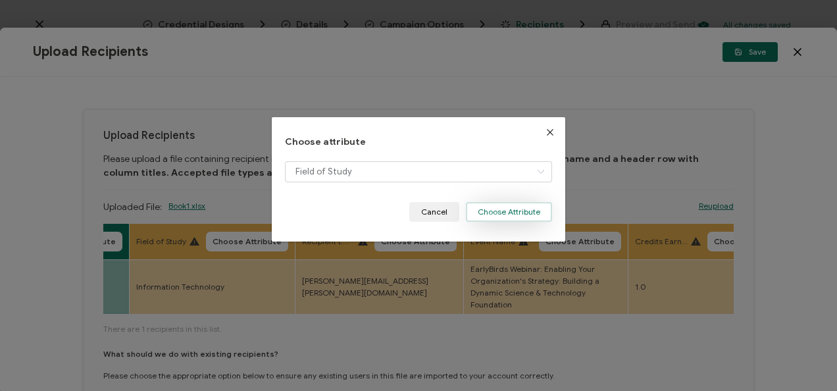
click at [506, 217] on button "Choose Attribute" at bounding box center [509, 212] width 86 height 20
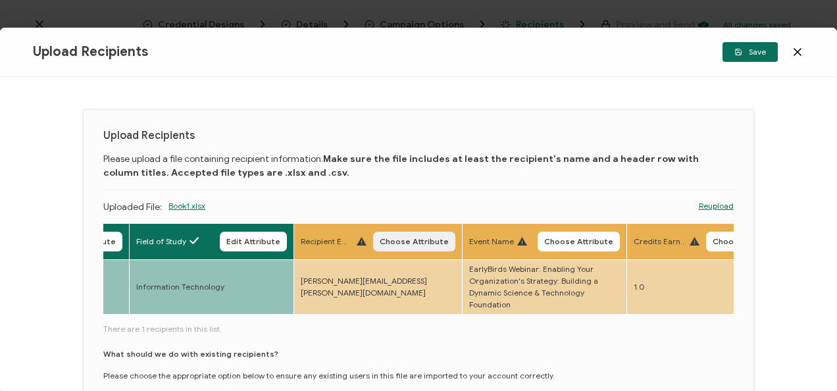
click at [414, 241] on span "Choose Attribute" at bounding box center [414, 241] width 69 height 8
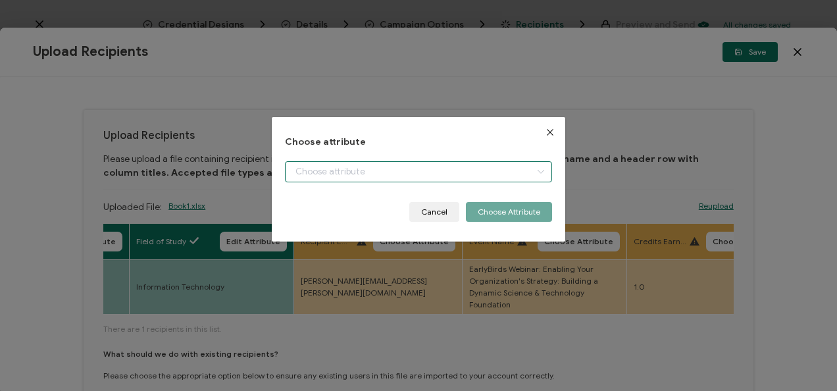
click at [371, 174] on input "dialog" at bounding box center [418, 171] width 266 height 21
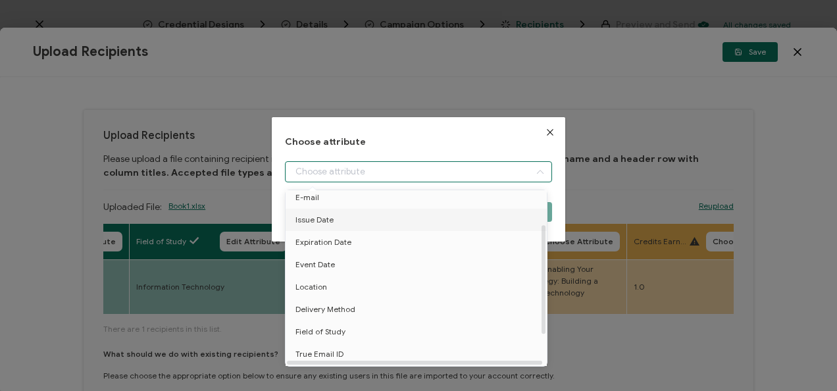
scroll to position [55, 0]
click at [328, 357] on span "True Email ID" at bounding box center [319, 352] width 48 height 22
type input "True Email ID"
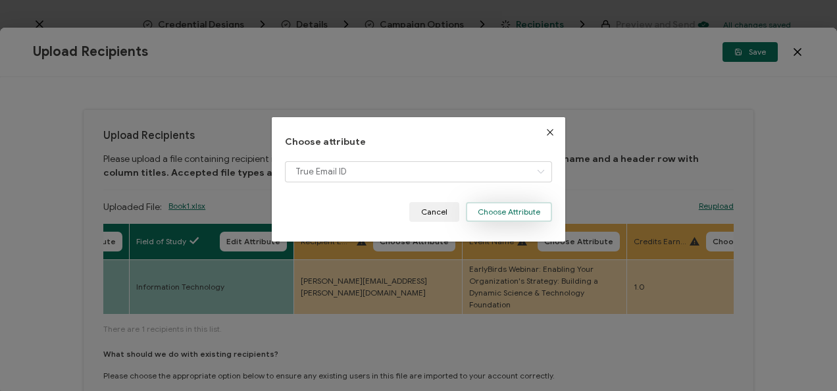
click at [509, 211] on button "Choose Attribute" at bounding box center [509, 212] width 86 height 20
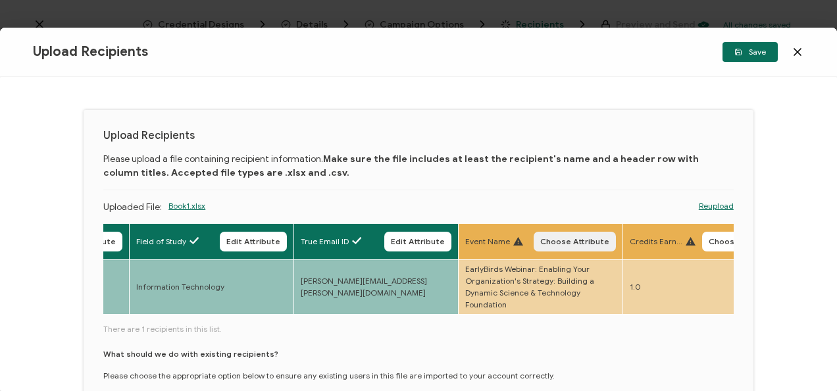
click at [570, 237] on span "Choose Attribute" at bounding box center [574, 241] width 69 height 8
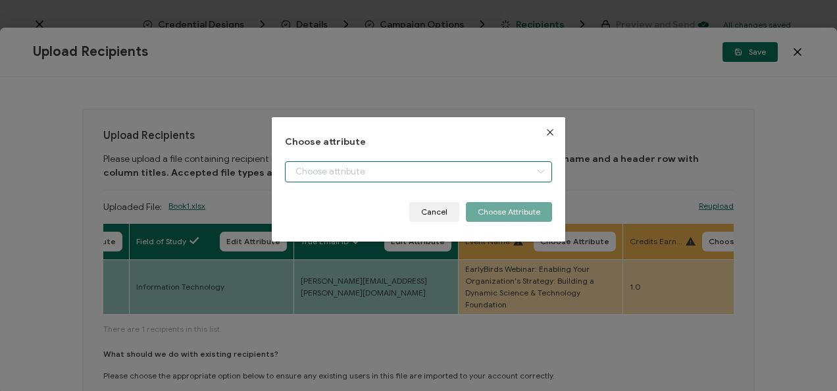
click at [443, 170] on input "dialog" at bounding box center [418, 171] width 266 height 21
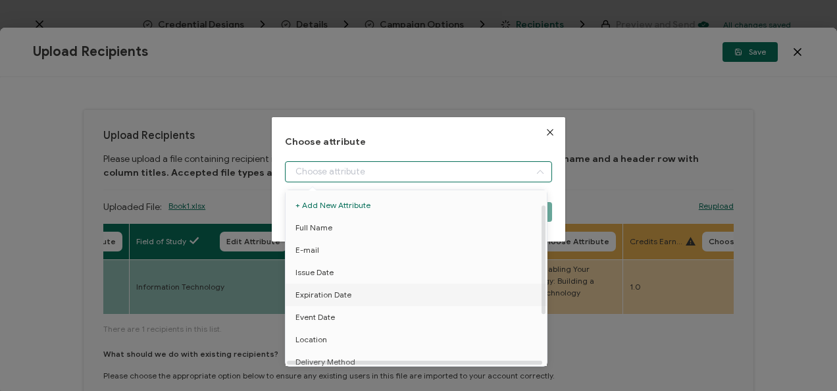
scroll to position [103, 0]
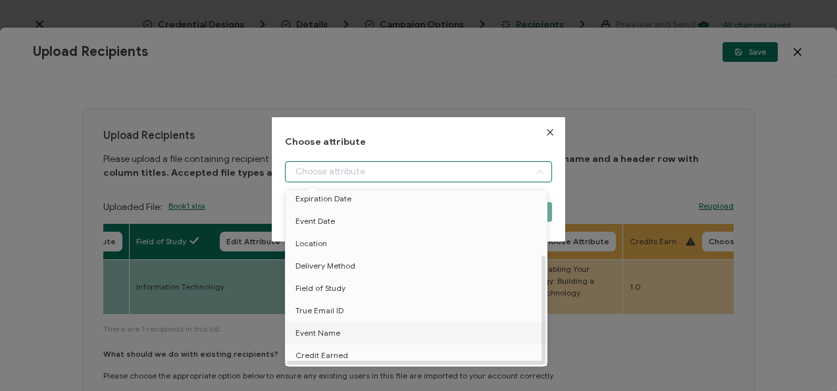
click at [334, 329] on span "Event Name" at bounding box center [317, 333] width 45 height 22
type input "Event Name"
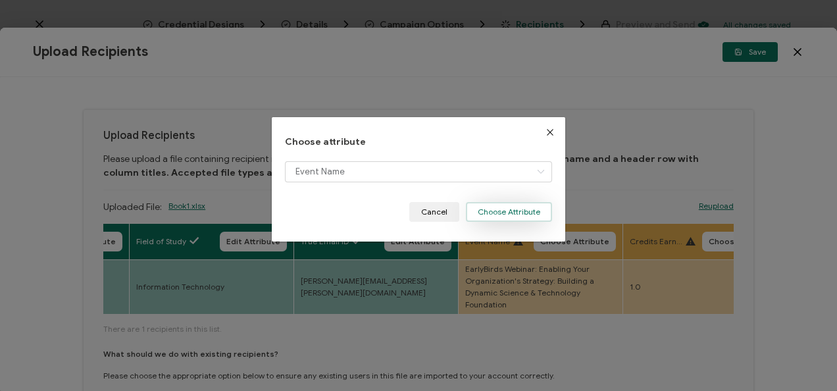
click at [492, 208] on button "Choose Attribute" at bounding box center [509, 212] width 86 height 20
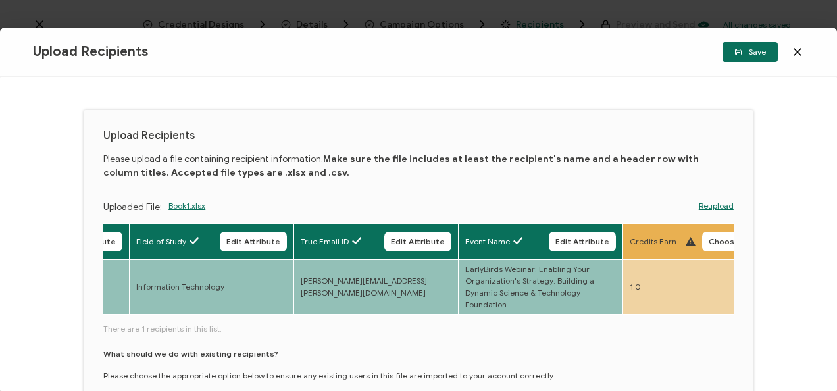
scroll to position [0, 993]
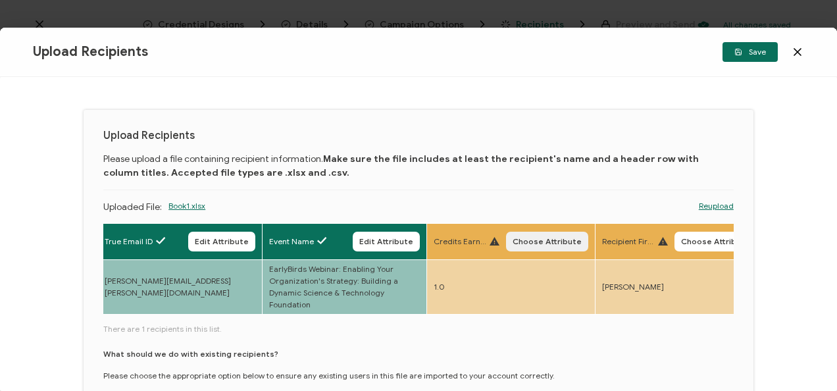
click at [564, 241] on span "Choose Attribute" at bounding box center [546, 241] width 69 height 8
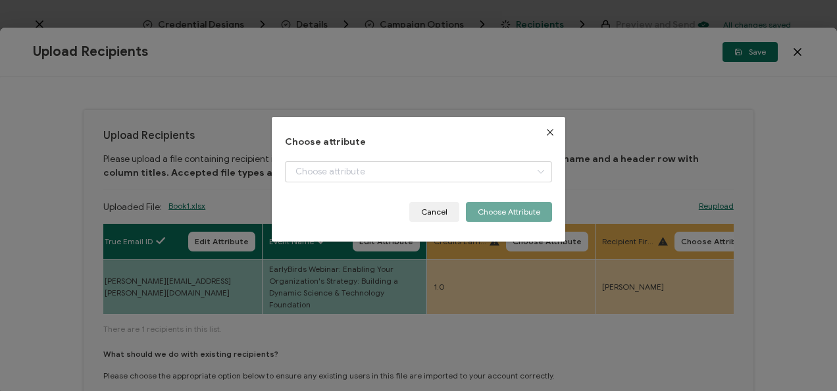
click at [497, 185] on div "dialog" at bounding box center [418, 181] width 266 height 41
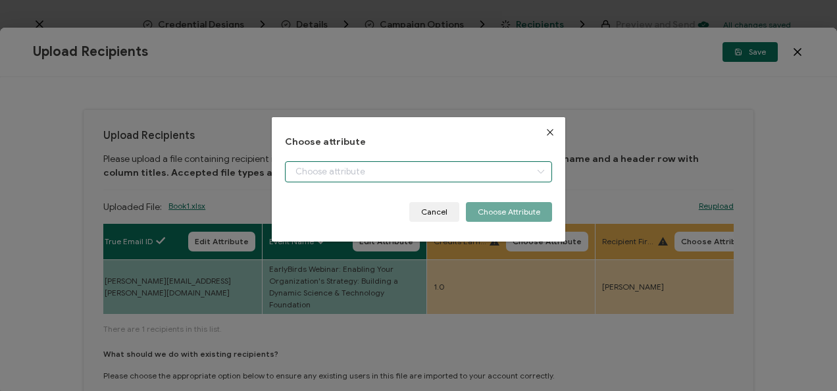
click at [453, 164] on input "dialog" at bounding box center [418, 171] width 266 height 21
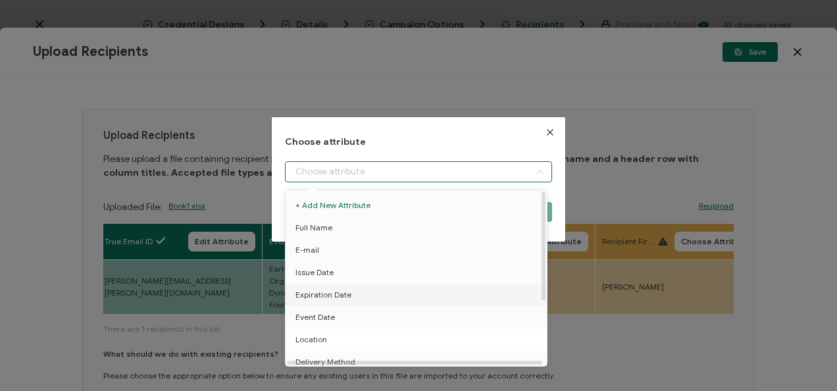
scroll to position [103, 0]
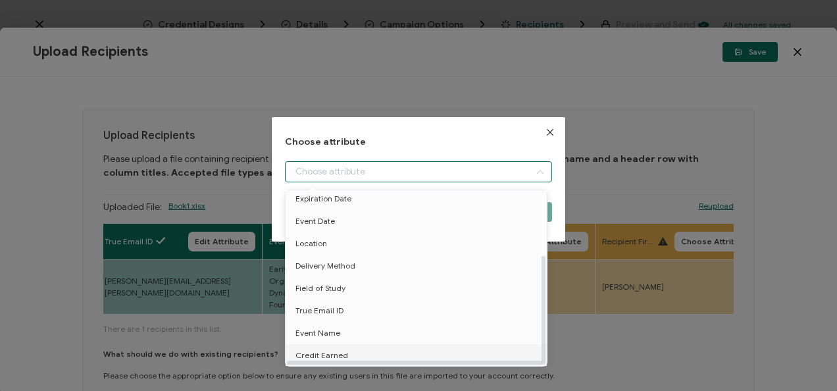
click at [322, 353] on span "Credit Earned" at bounding box center [321, 355] width 53 height 22
type input "Credit Earned"
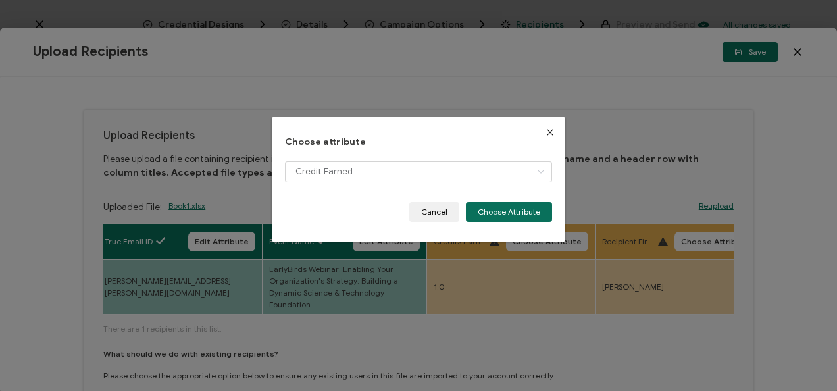
click at [549, 197] on div "Choose attribute Credit Earned Cancel Choose Attribute" at bounding box center [418, 179] width 293 height 124
click at [524, 208] on button "Choose Attribute" at bounding box center [509, 212] width 86 height 20
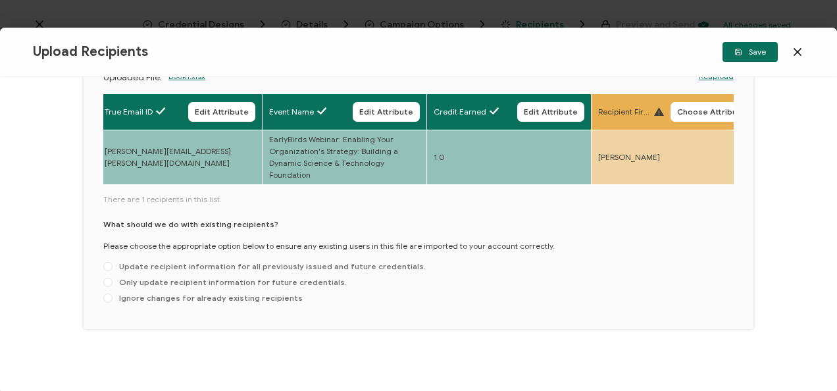
scroll to position [135, 0]
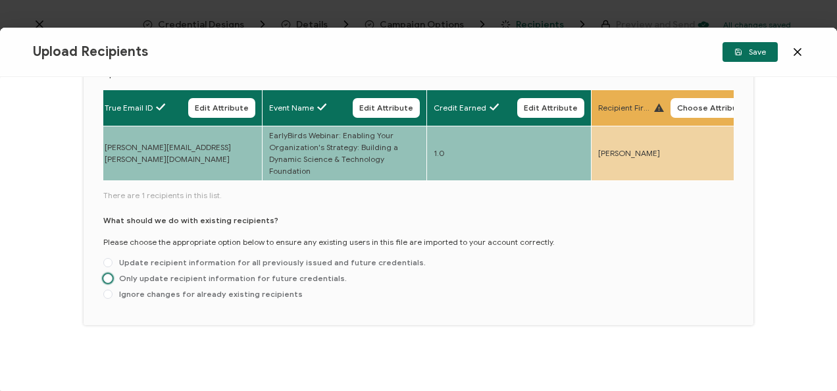
click at [203, 280] on span "Only update recipient information for future credentials." at bounding box center [229, 278] width 234 height 10
click at [112, 280] on input "Only update recipient information for future credentials." at bounding box center [107, 279] width 9 height 11
radio input "true"
click at [740, 59] on button "Save" at bounding box center [749, 52] width 55 height 20
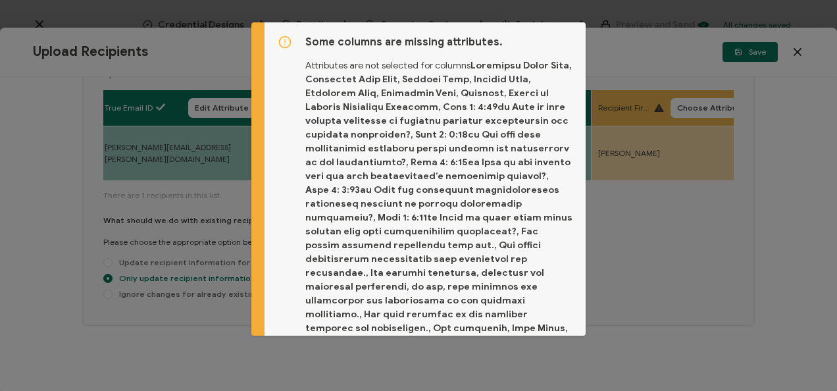
scroll to position [59, 0]
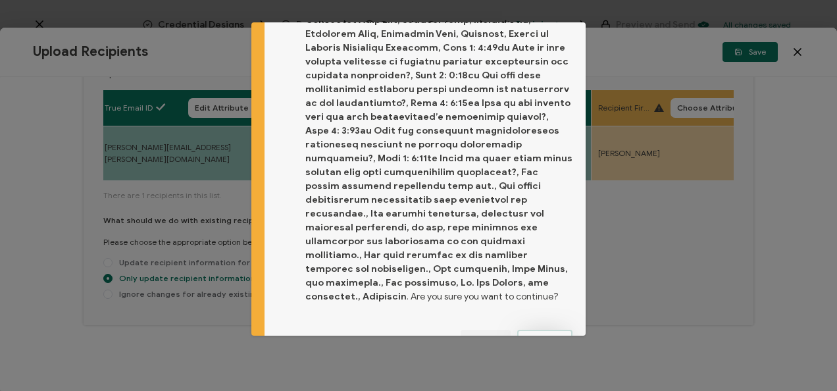
click at [533, 335] on span "Proceed" at bounding box center [545, 339] width 32 height 8
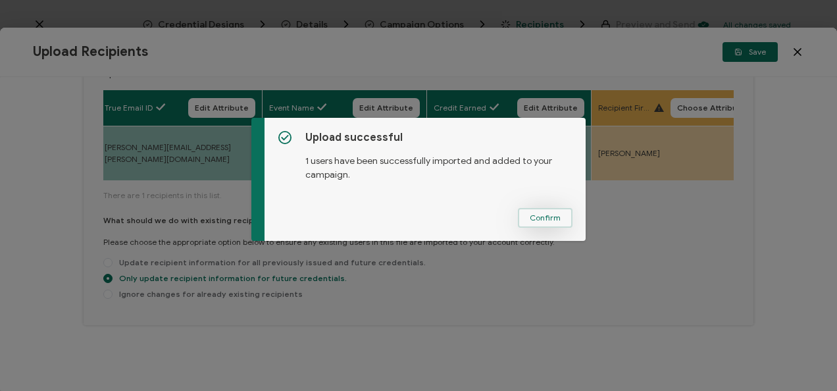
click at [550, 216] on span "Confirm" at bounding box center [544, 218] width 31 height 8
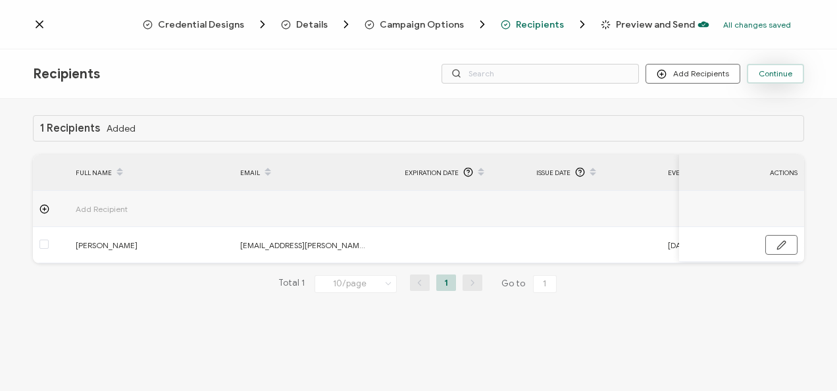
click at [766, 71] on span "Continue" at bounding box center [775, 74] width 34 height 8
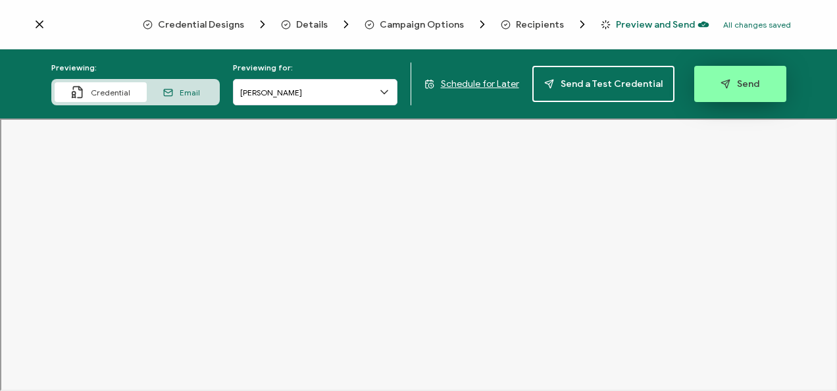
click at [725, 87] on span "Send" at bounding box center [739, 84] width 39 height 10
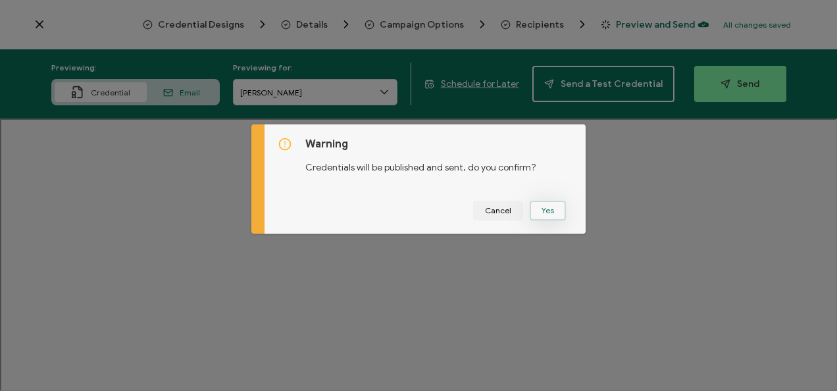
click at [547, 212] on button "Yes" at bounding box center [547, 211] width 36 height 20
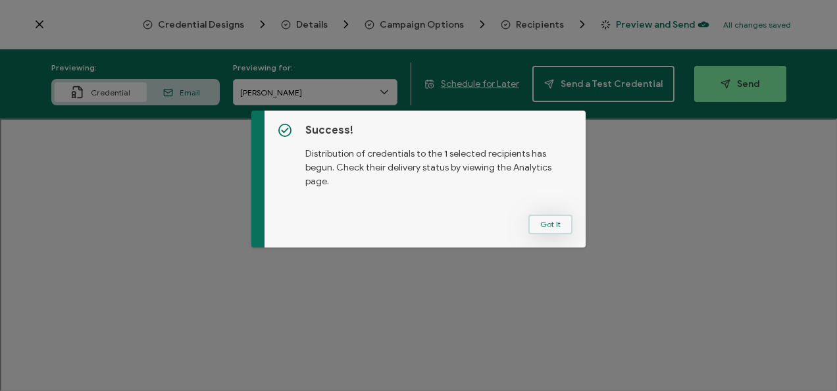
click at [547, 226] on button "Got It" at bounding box center [550, 224] width 44 height 20
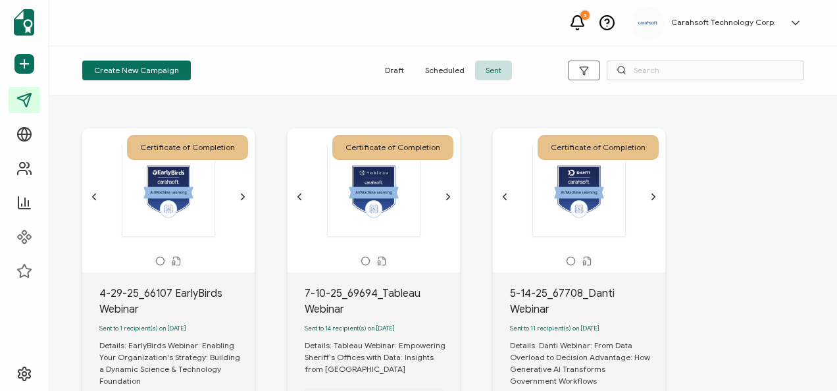
scroll to position [59, 0]
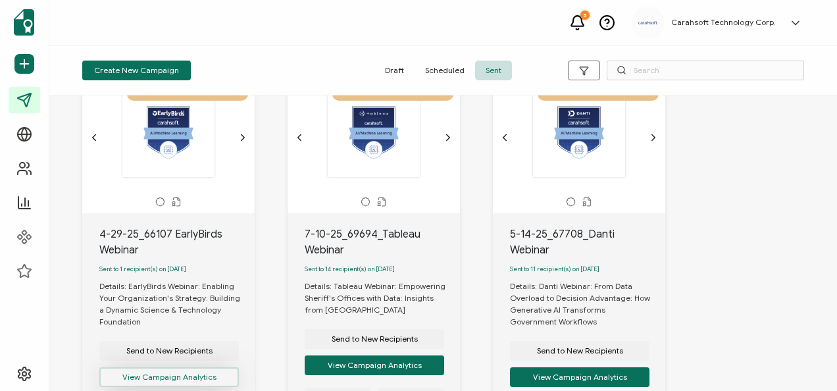
click at [179, 372] on button "View Campaign Analytics" at bounding box center [168, 377] width 139 height 20
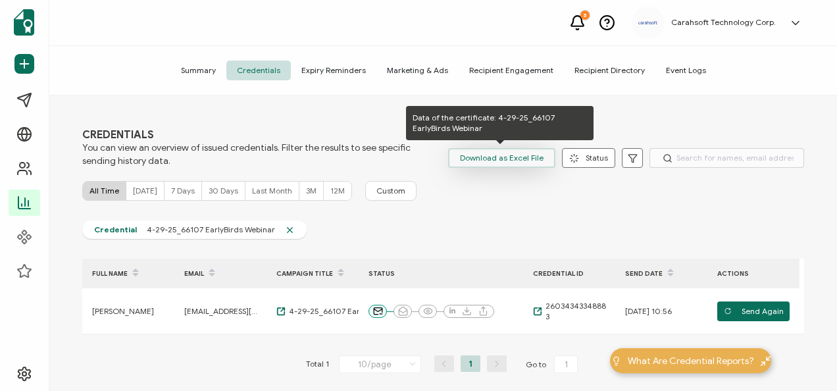
click at [493, 156] on span "Download as Excel File" at bounding box center [502, 158] width 84 height 20
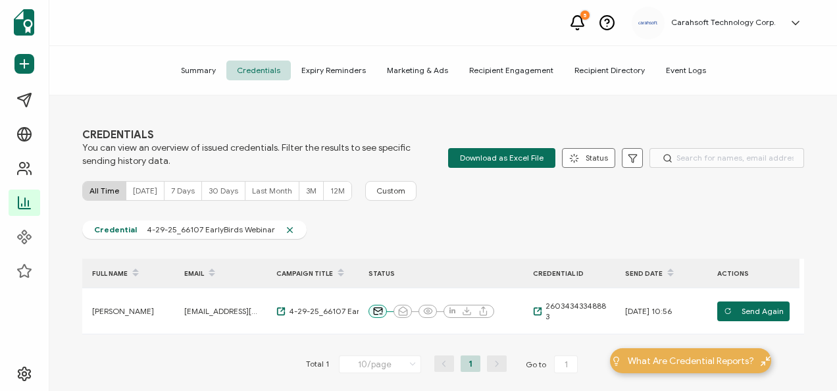
click at [599, 220] on div "Credential 4-29-25_66107 EarlyBirds Webinar" at bounding box center [443, 232] width 722 height 25
